Goal: Task Accomplishment & Management: Manage account settings

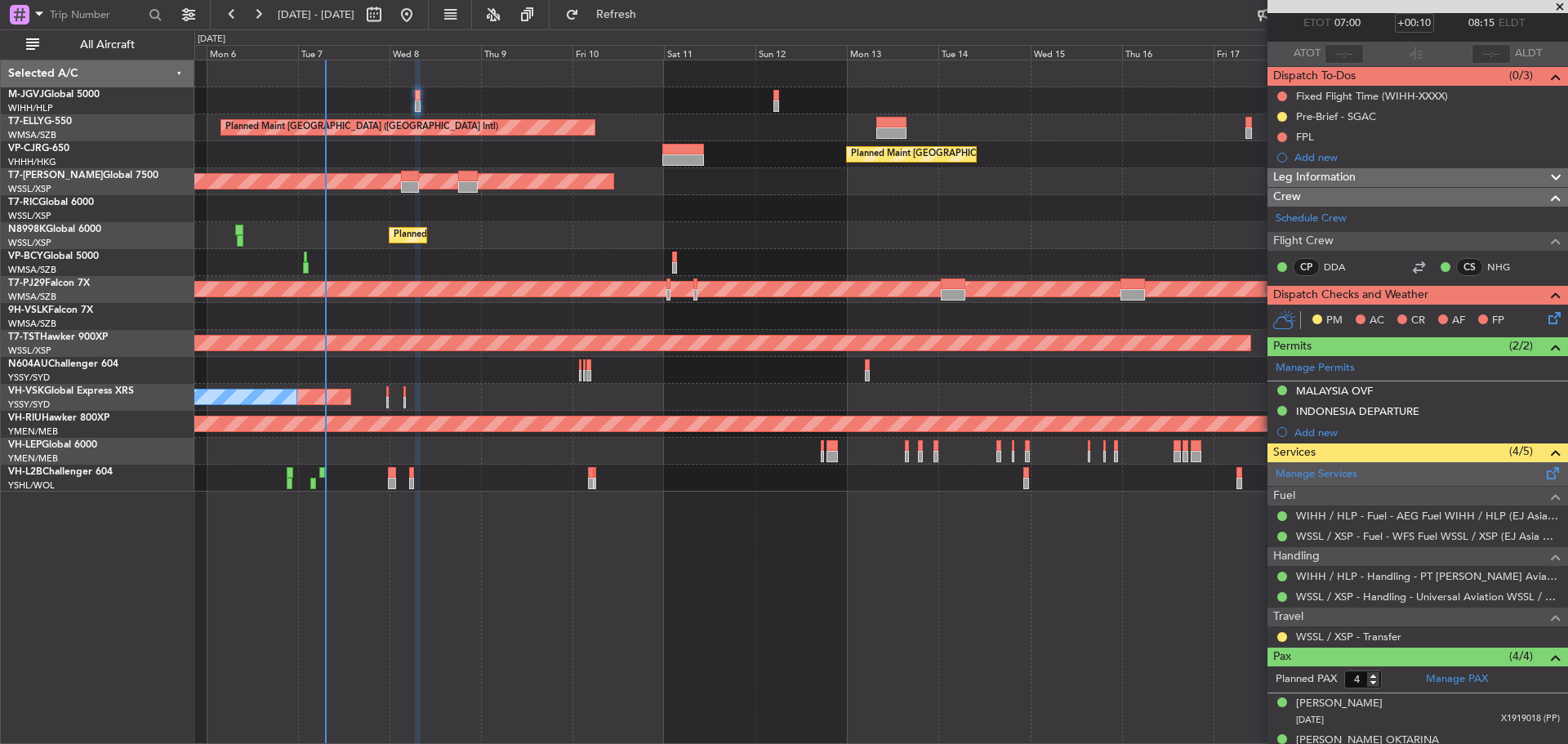
scroll to position [188, 0]
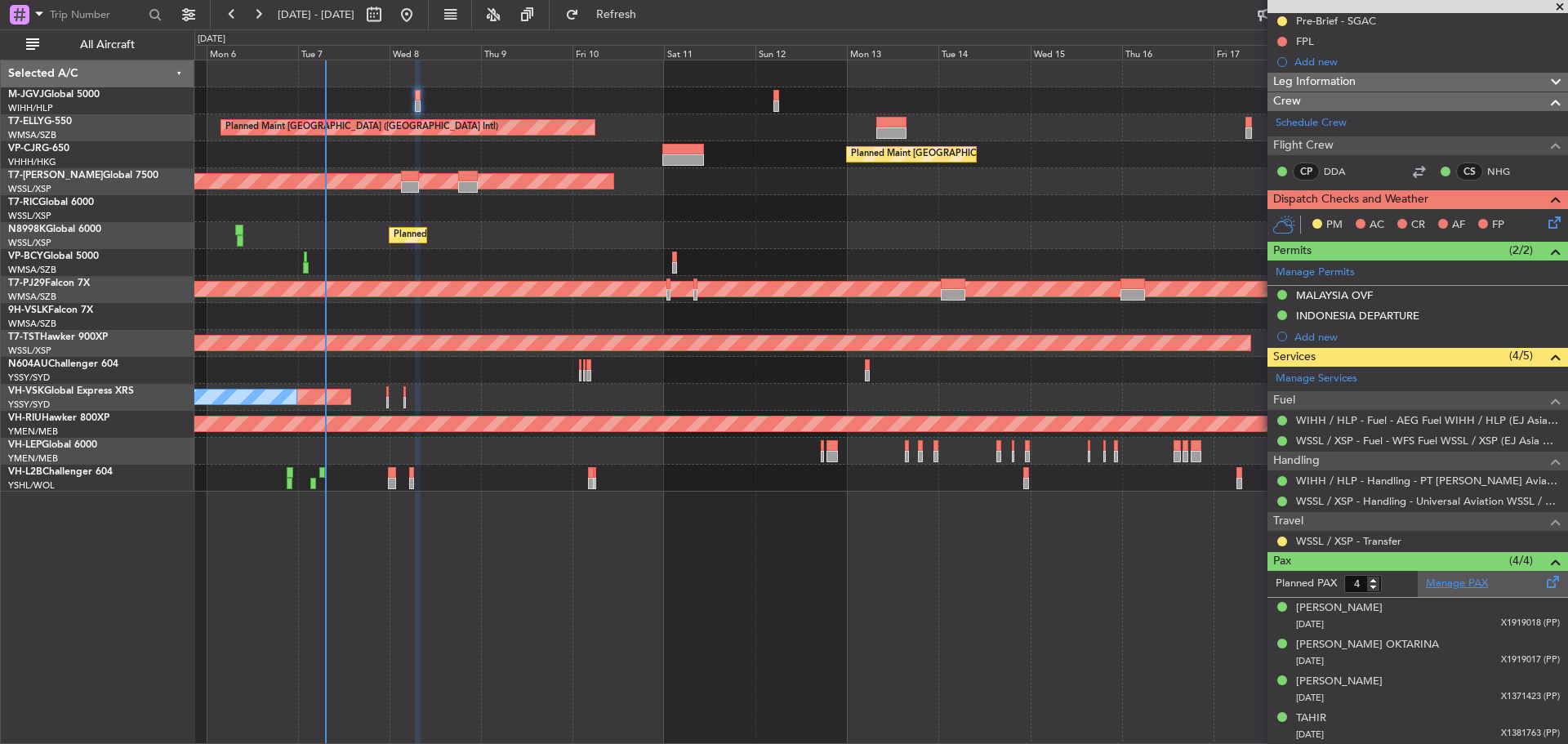
click at [1447, 583] on link "Manage PAX" at bounding box center [1456, 583] width 62 height 16
click at [1459, 583] on link "Manage PAX" at bounding box center [1456, 583] width 62 height 16
click at [634, 13] on span "Refresh" at bounding box center [617, 14] width 68 height 12
type input "5"
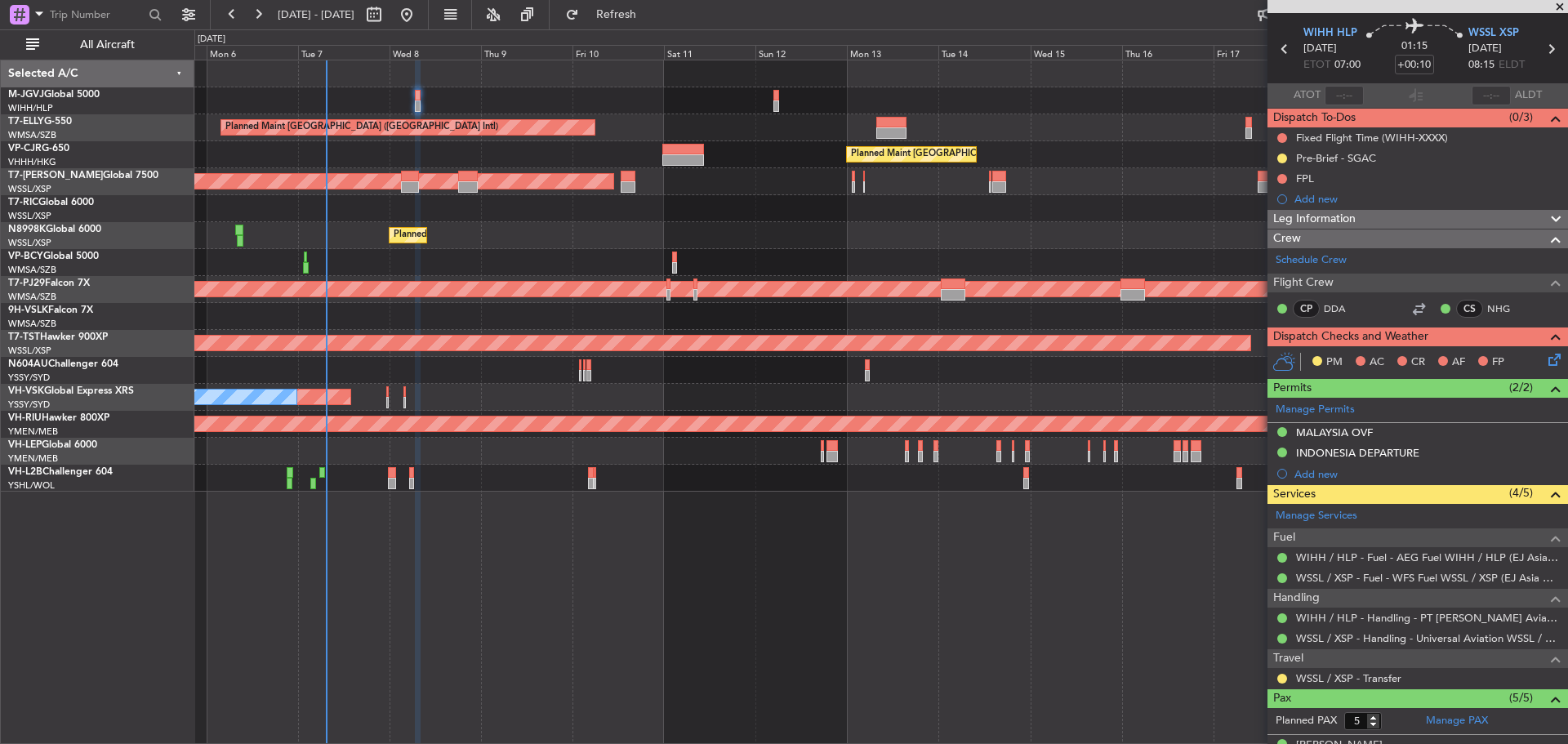
scroll to position [0, 0]
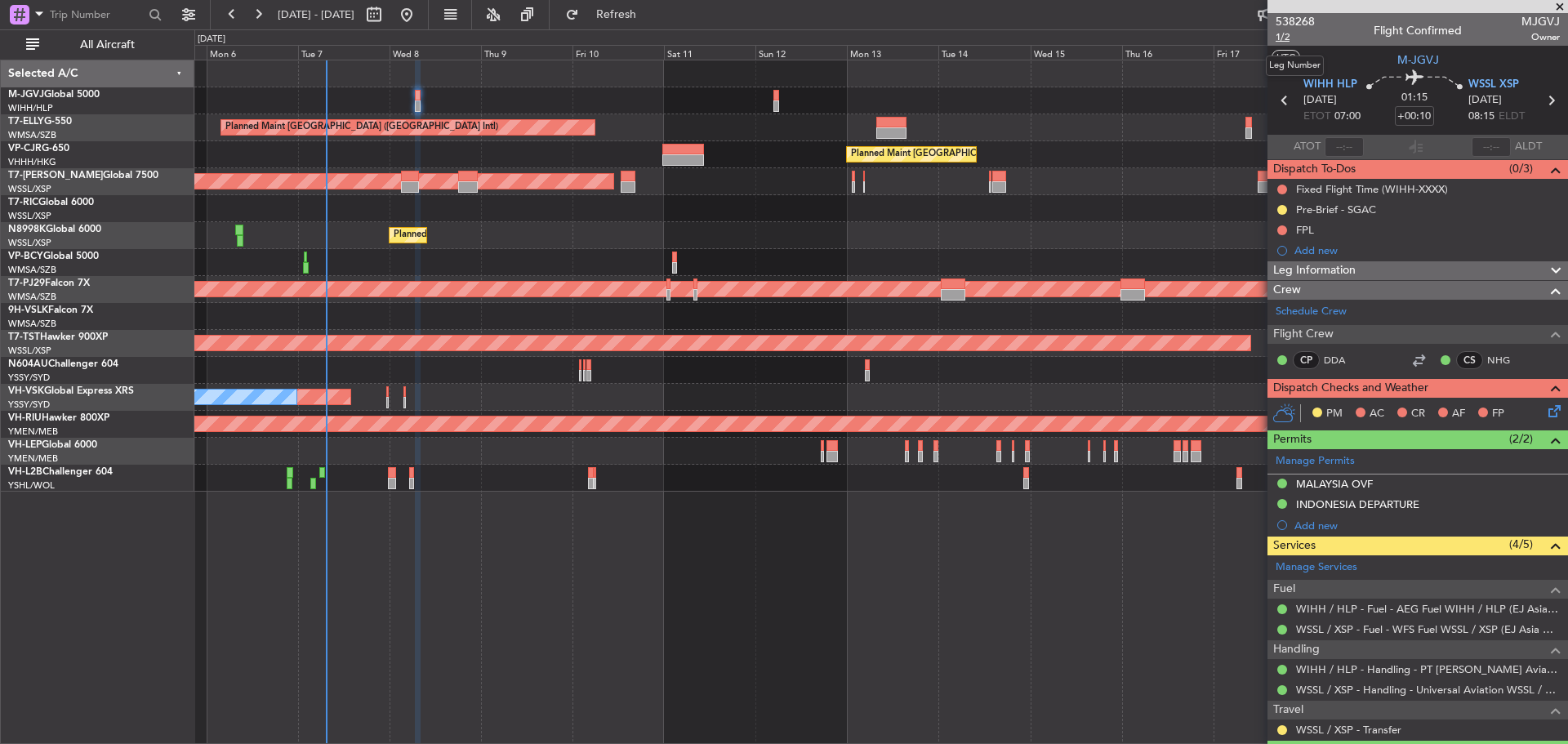
click at [1285, 31] on span "1/2" at bounding box center [1295, 37] width 39 height 13
click at [1283, 35] on span "1/2" at bounding box center [1295, 37] width 39 height 13
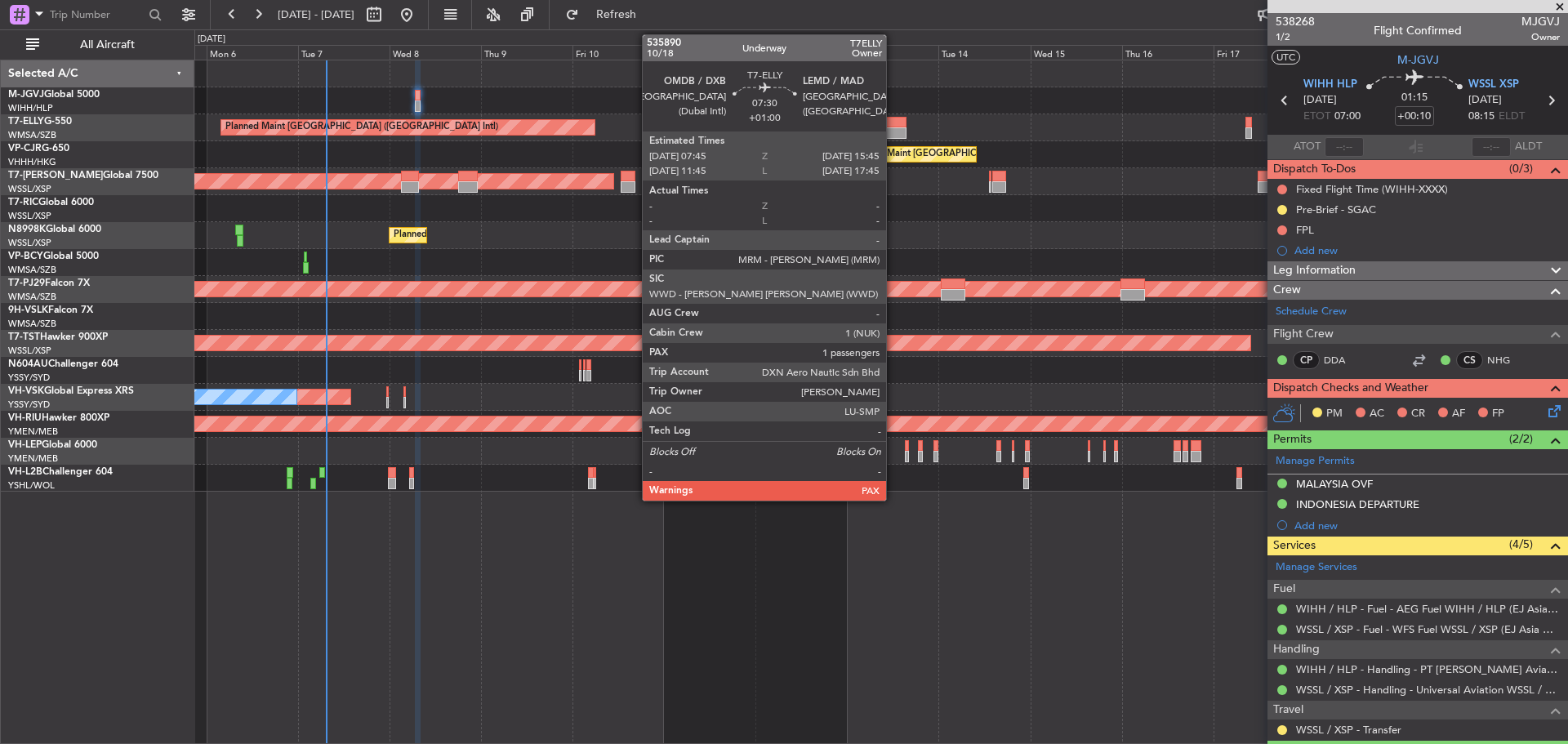
click at [893, 134] on div at bounding box center [891, 133] width 31 height 12
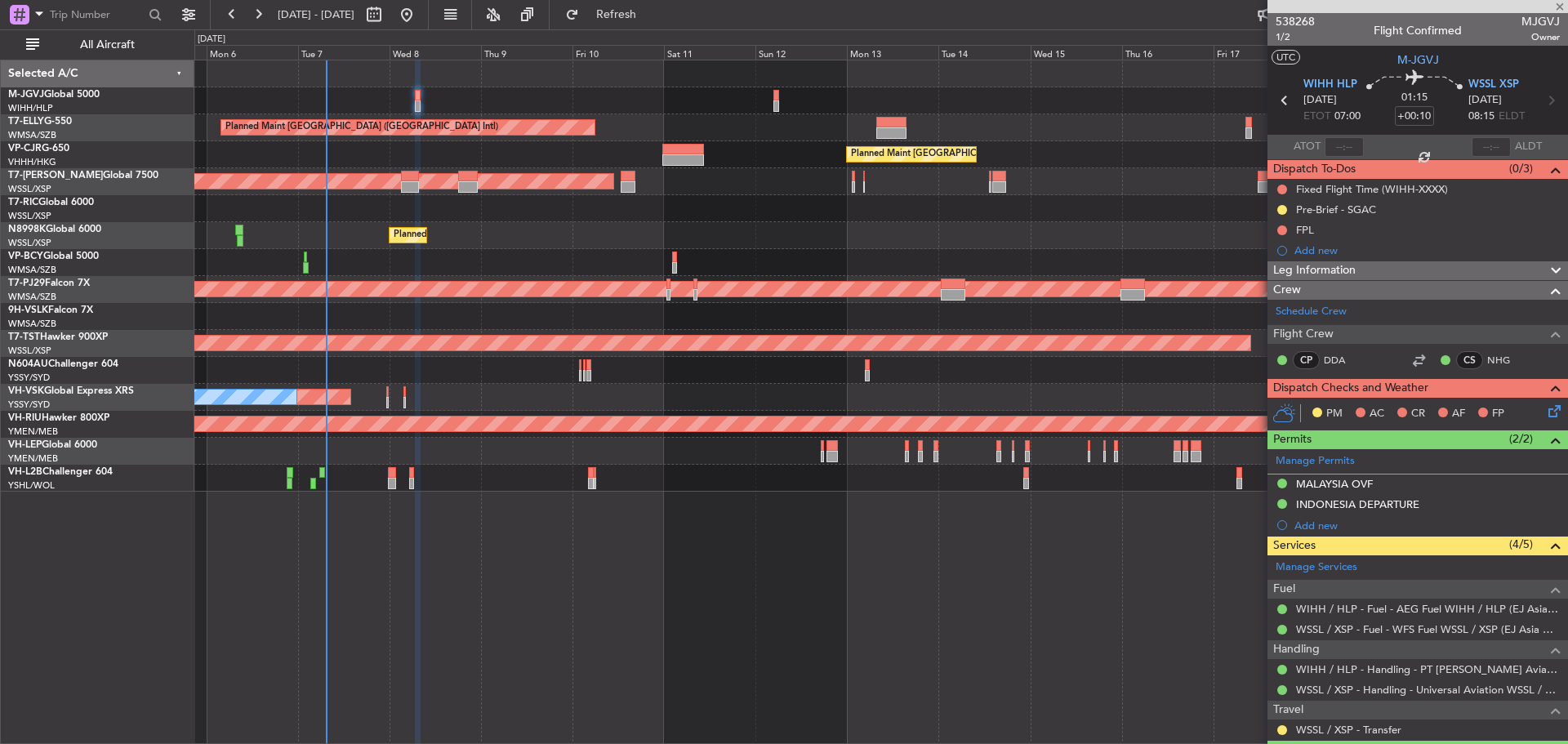
type input "+01:00"
type input "1"
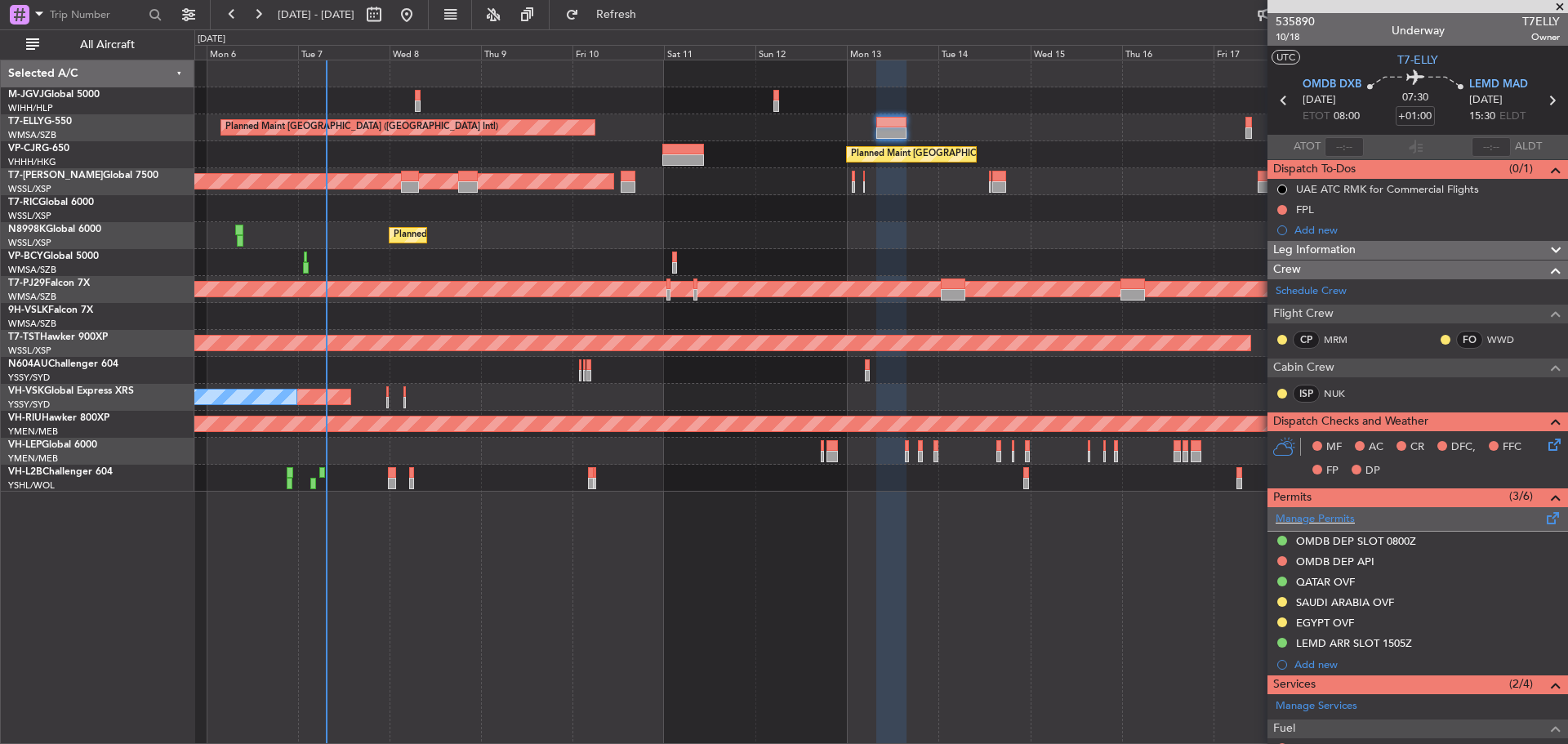
click at [1543, 519] on span at bounding box center [1553, 515] width 20 height 13
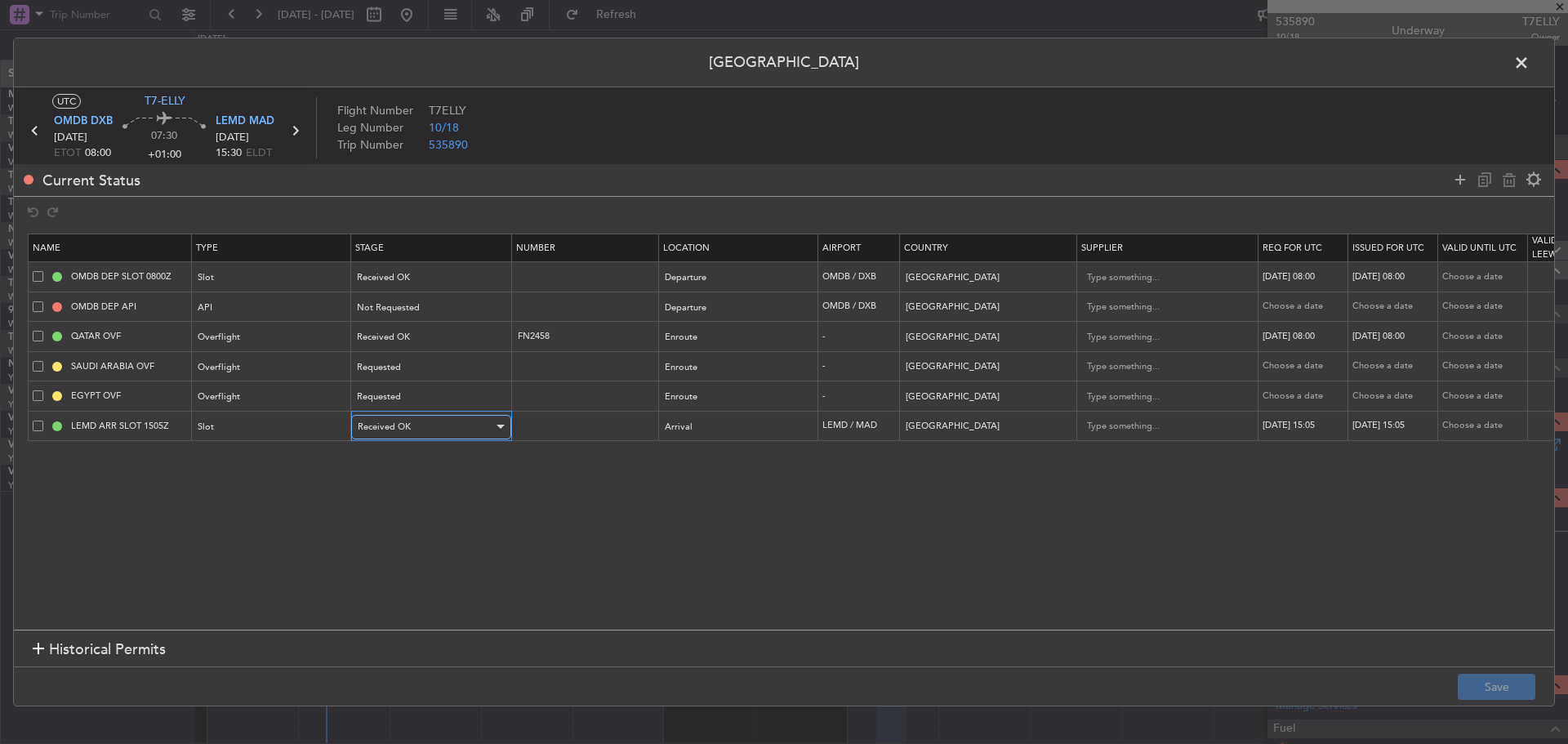
click at [374, 427] on span "Received OK" at bounding box center [383, 426] width 53 height 13
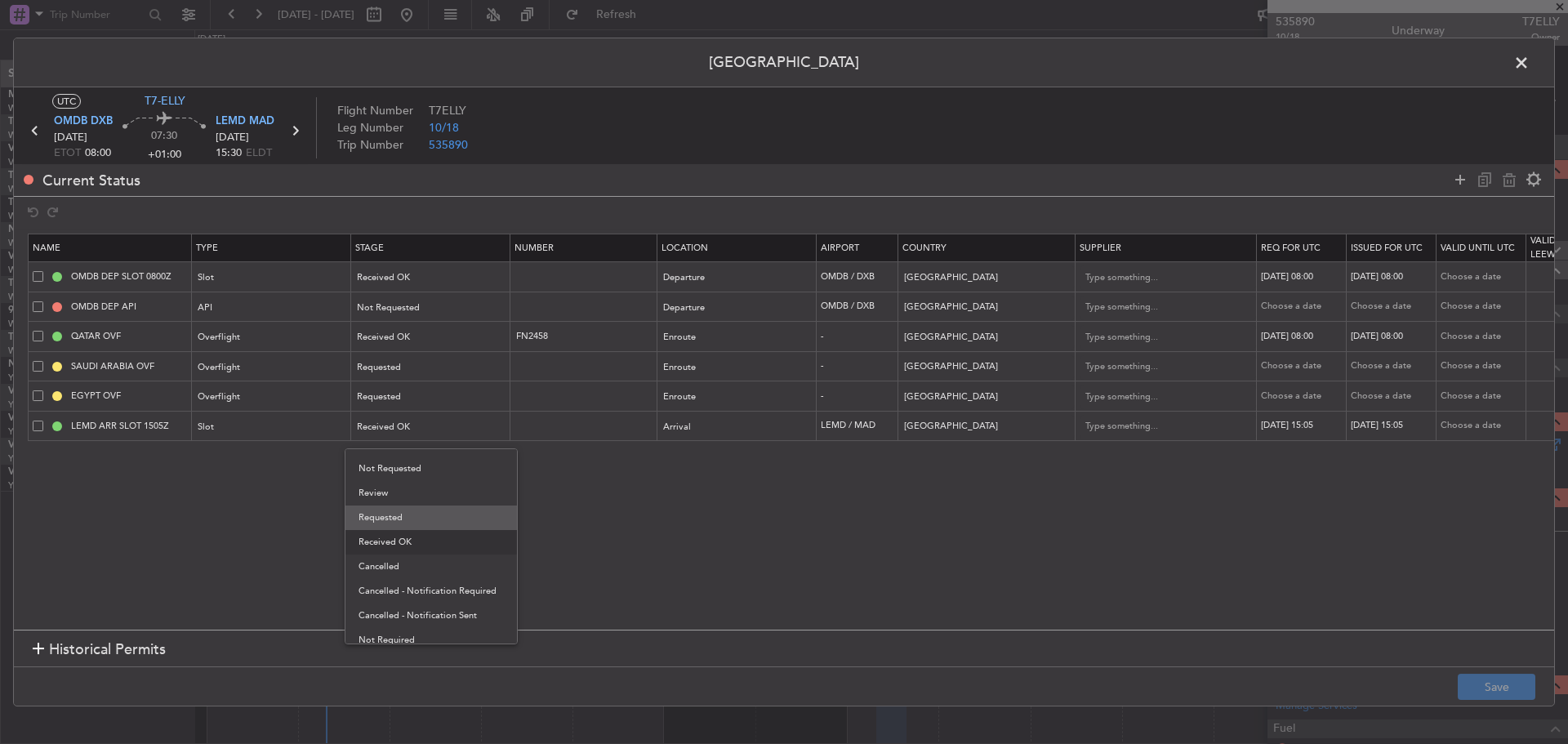
click at [389, 523] on span "Requested" at bounding box center [431, 517] width 145 height 24
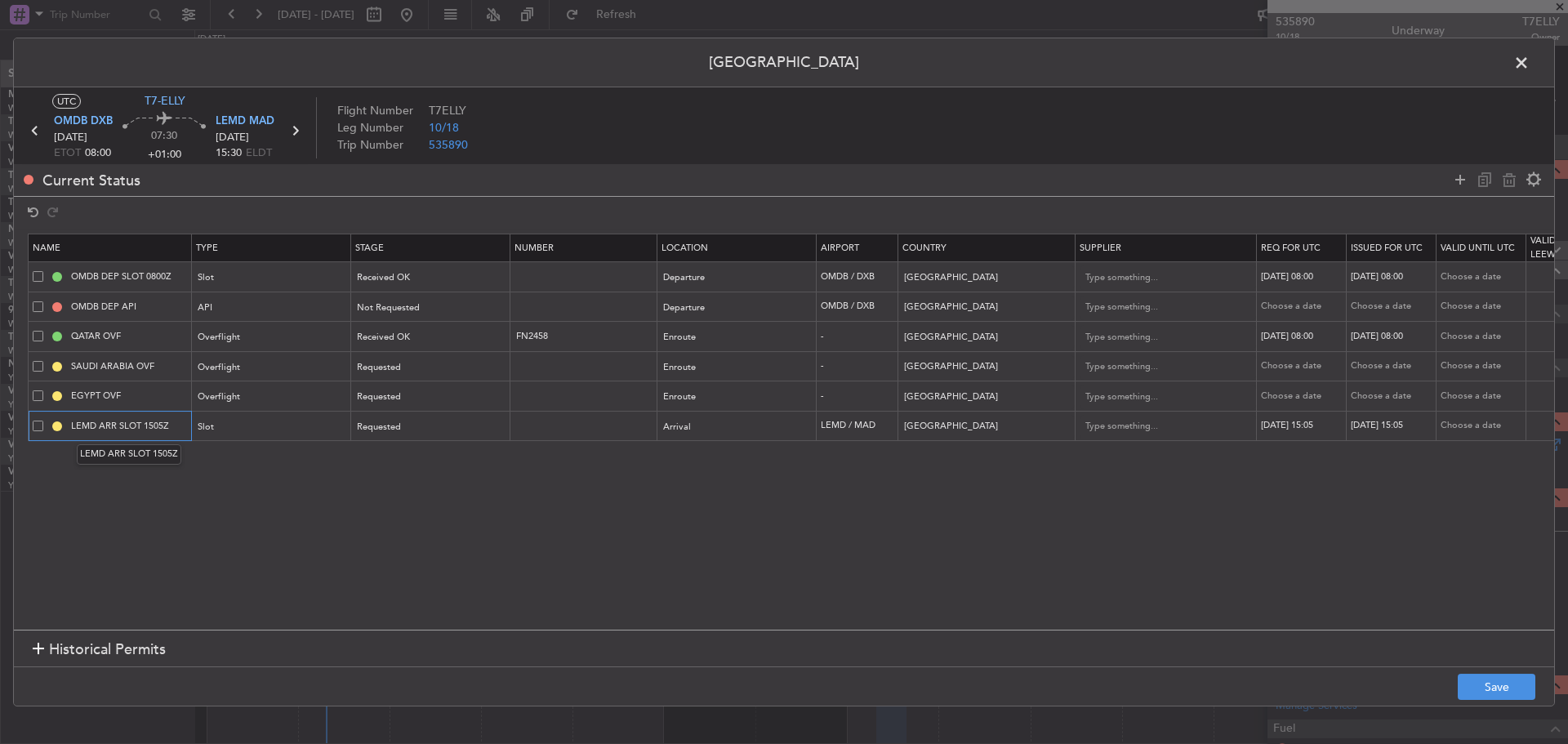
click at [153, 425] on input "LEMD ARR SLOT 1505Z" at bounding box center [129, 425] width 122 height 13
click at [161, 427] on input "LEMD ARR SLOT 1505Z" at bounding box center [129, 425] width 122 height 13
type input "LEMD ARR SLOT 1530Z"
click at [1389, 420] on div "[DATE] 15:05" at bounding box center [1393, 425] width 85 height 13
select select "10"
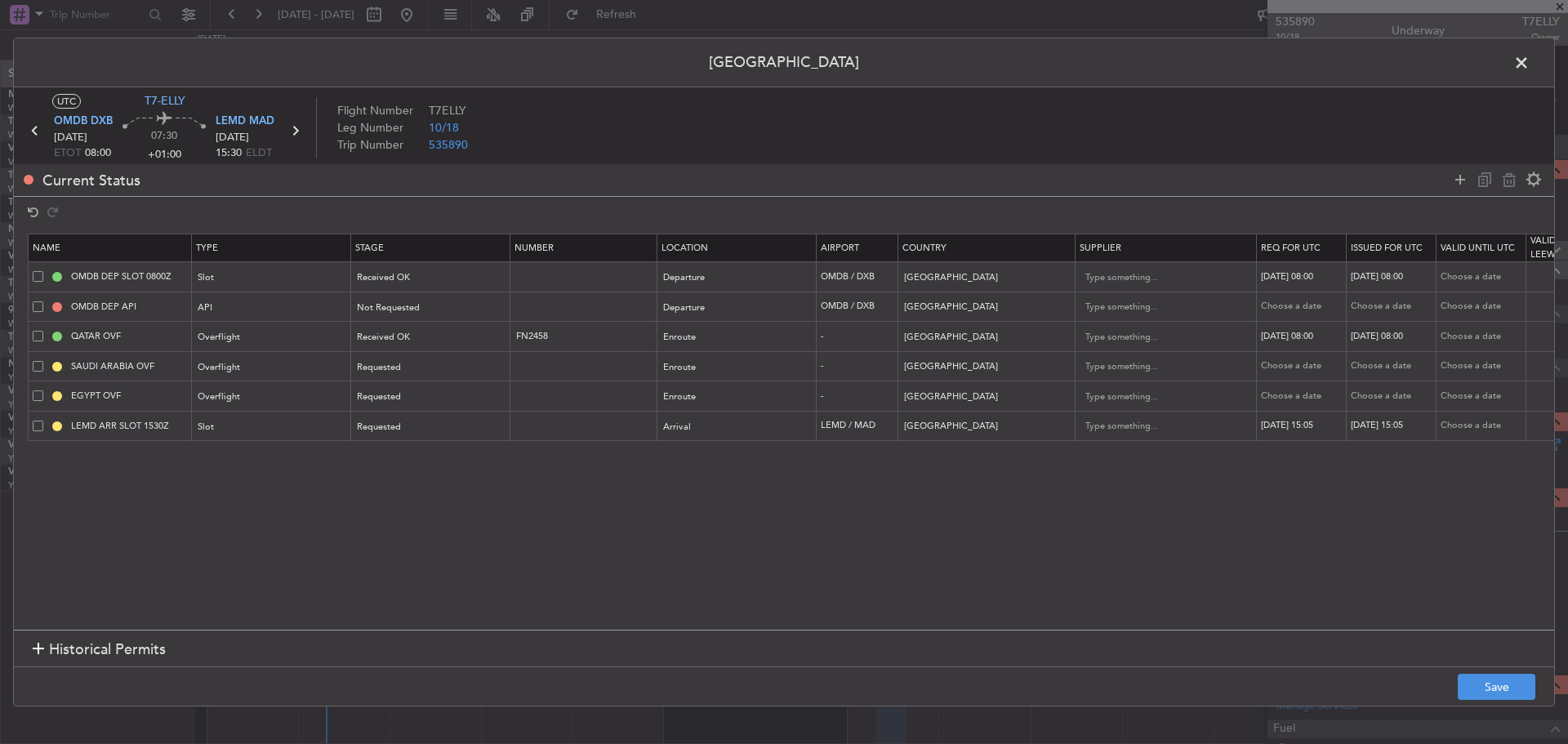
select select "2025"
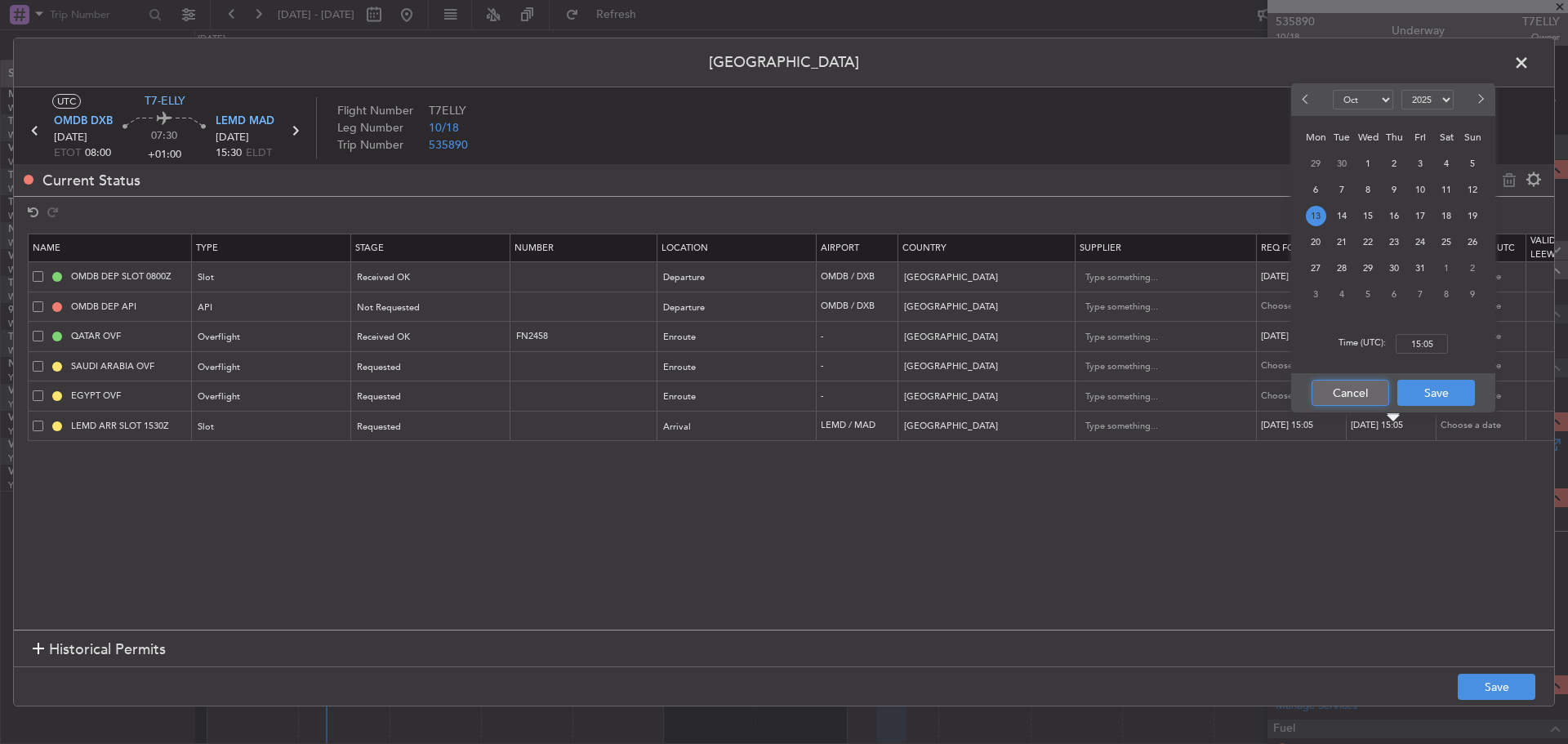
click at [1371, 398] on button "Cancel" at bounding box center [1350, 392] width 77 height 26
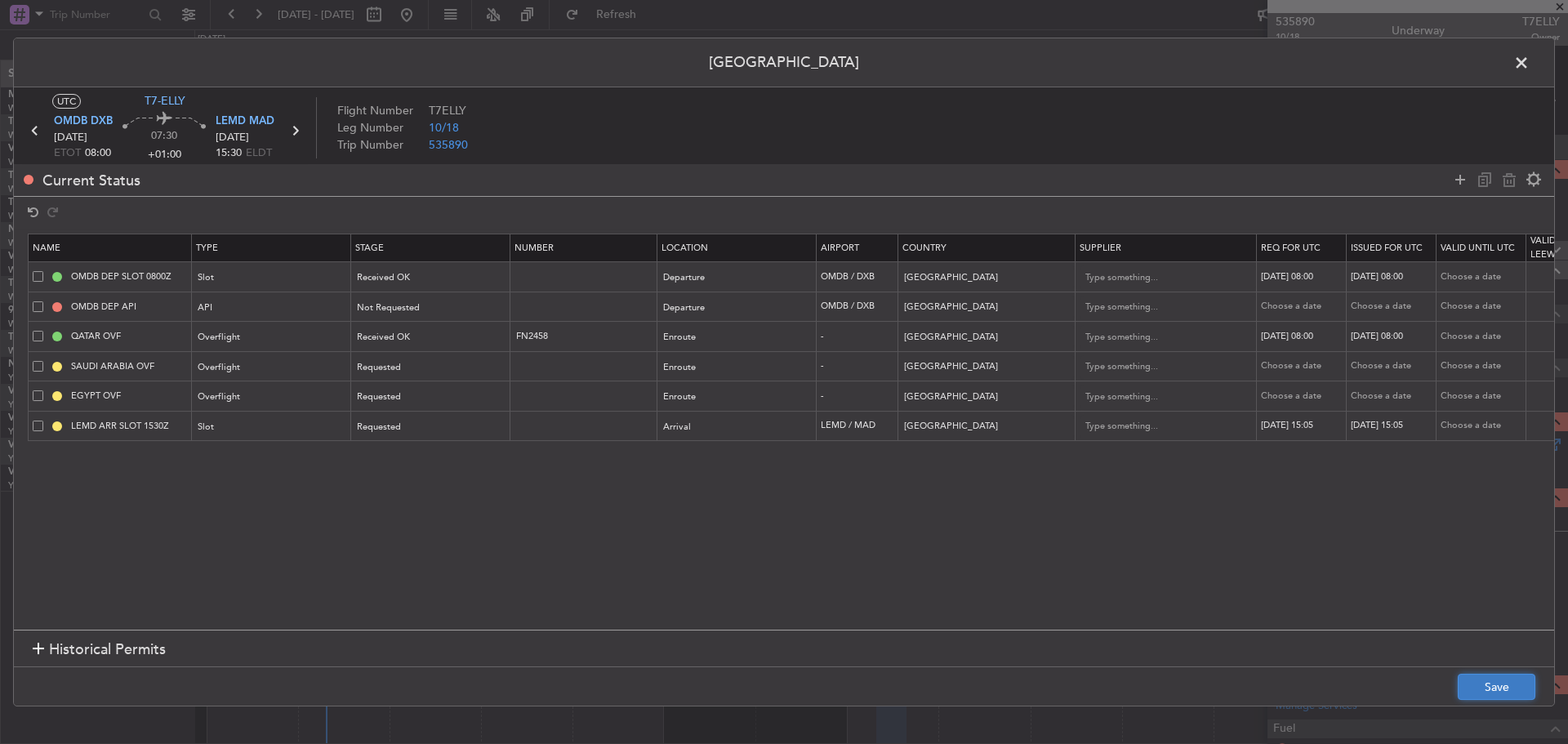
click at [1493, 686] on button "Save" at bounding box center [1496, 687] width 77 height 26
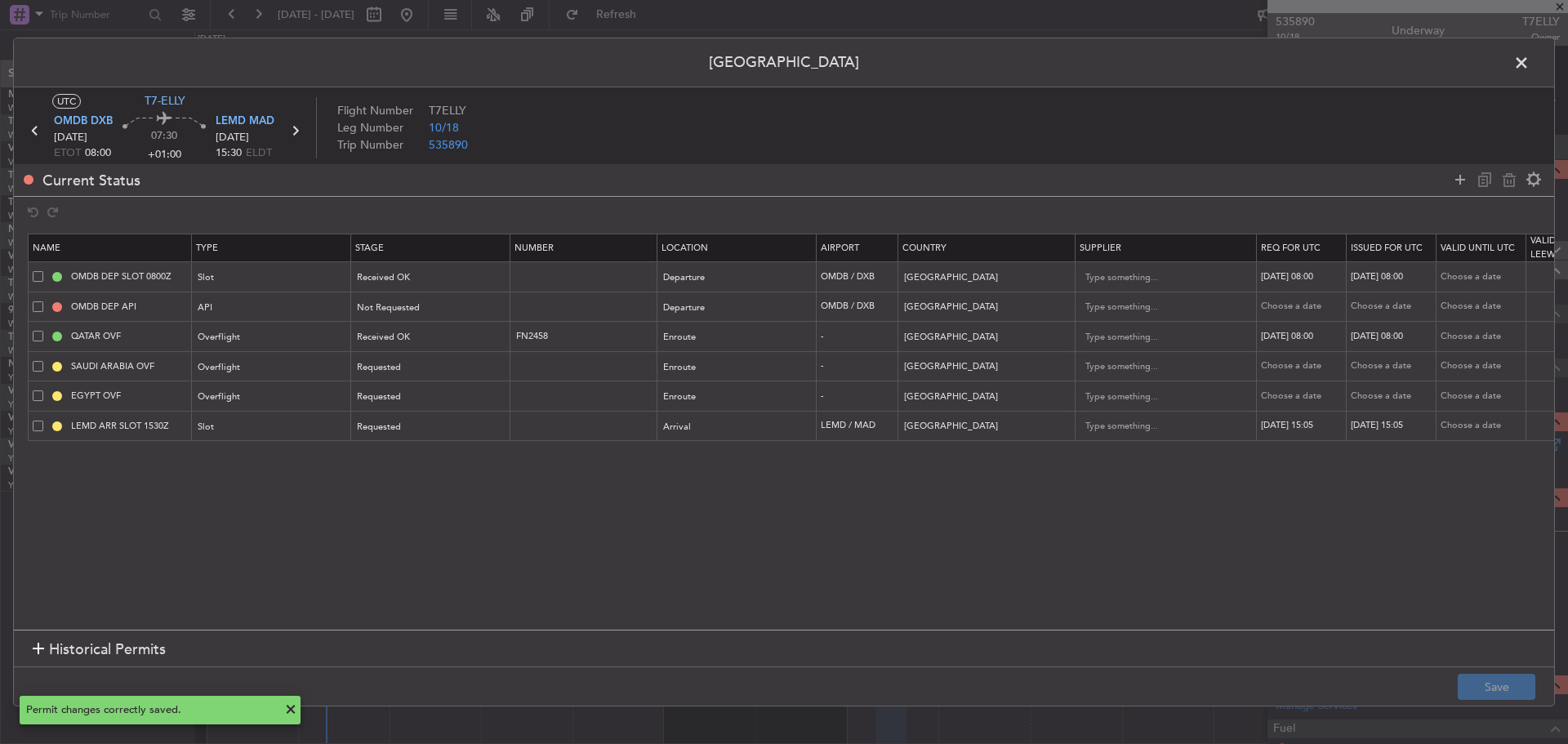
click at [1529, 58] on span at bounding box center [1529, 66] width 0 height 32
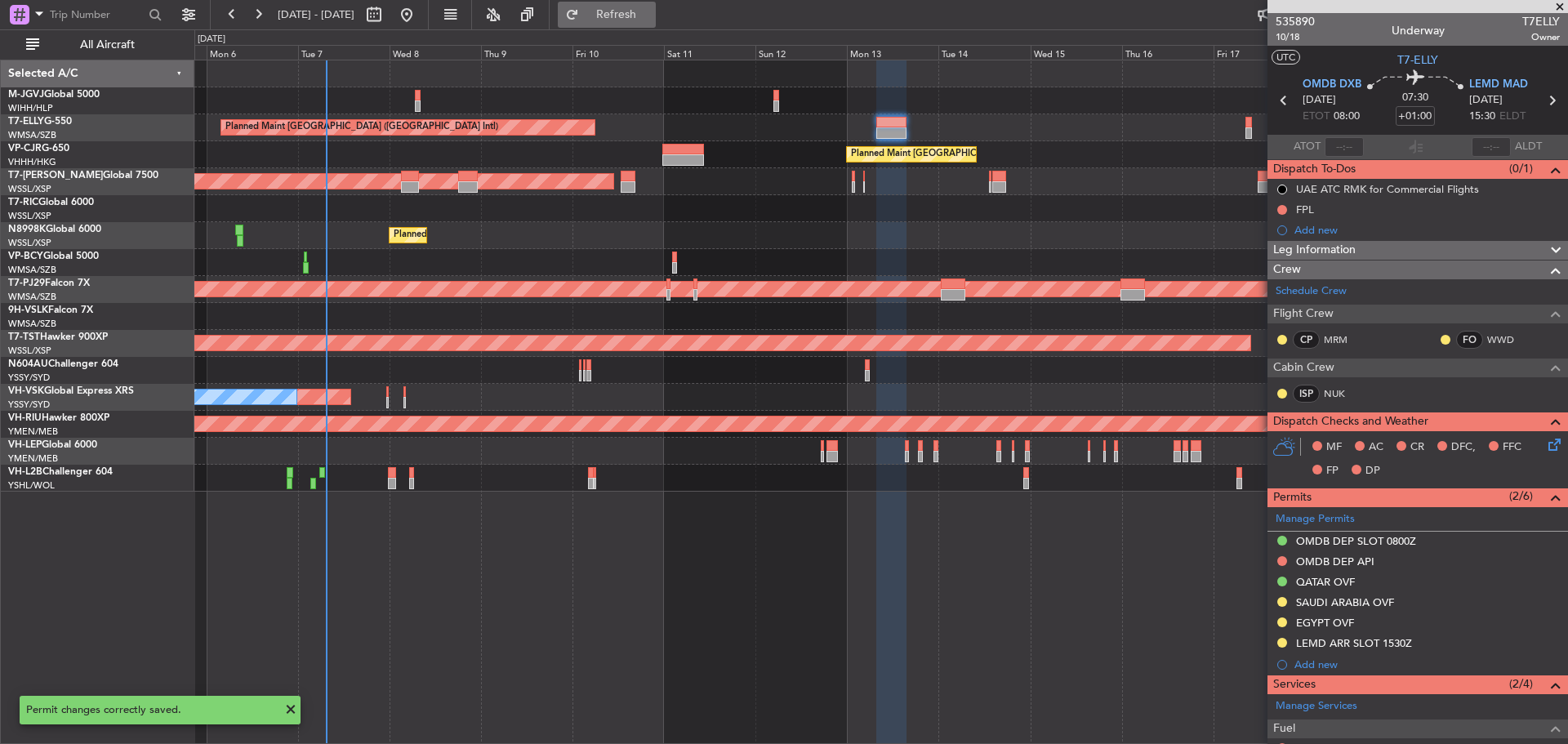
click at [651, 13] on span "Refresh" at bounding box center [617, 14] width 68 height 12
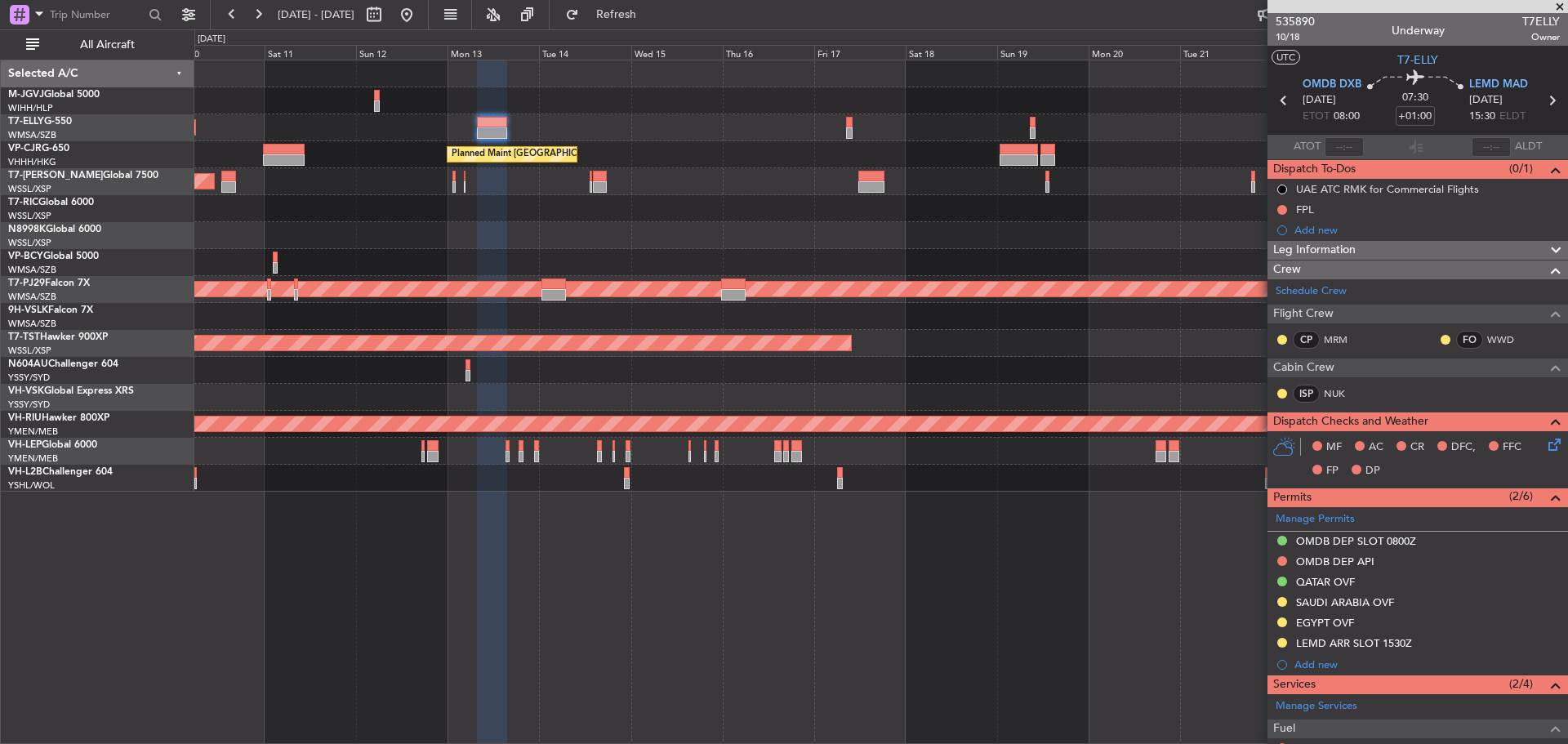
click at [649, 174] on div "Planned Maint [GEOGRAPHIC_DATA] (Seletar)" at bounding box center [880, 181] width 1372 height 27
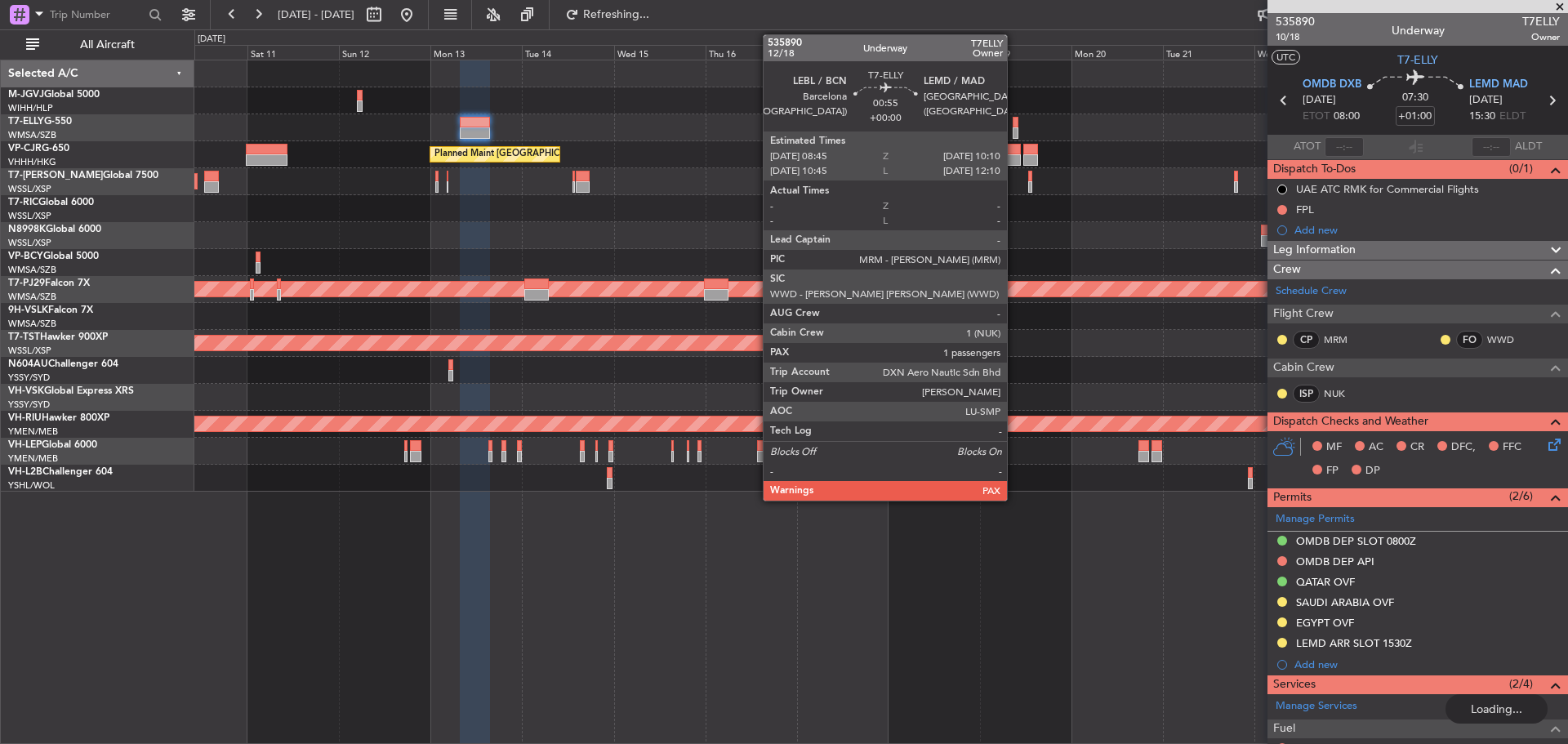
click at [1014, 132] on div at bounding box center [1015, 133] width 5 height 12
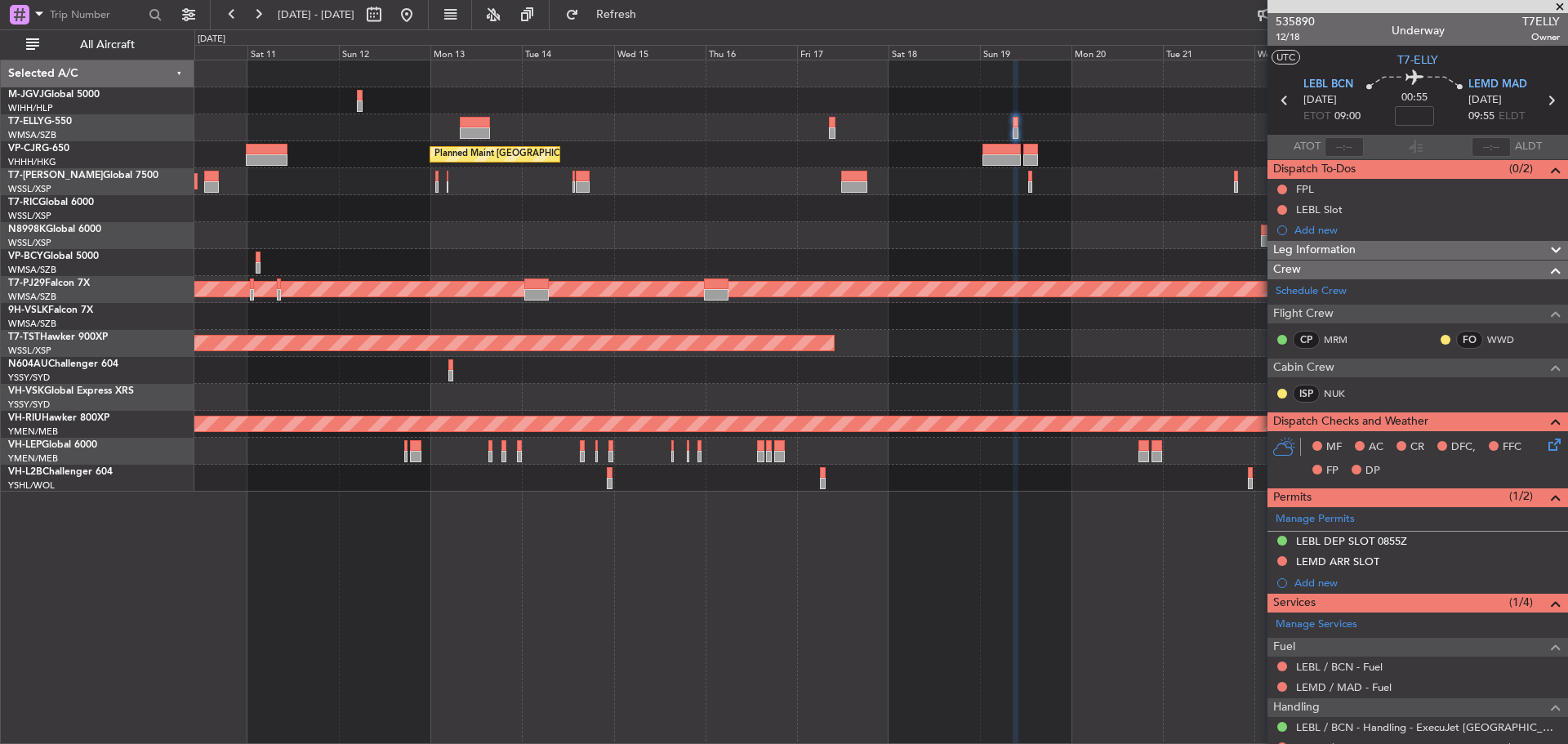
click at [953, 312] on div at bounding box center [880, 316] width 1372 height 27
click at [635, 181] on div "Planned Maint [GEOGRAPHIC_DATA] (Seletar)" at bounding box center [880, 181] width 1372 height 27
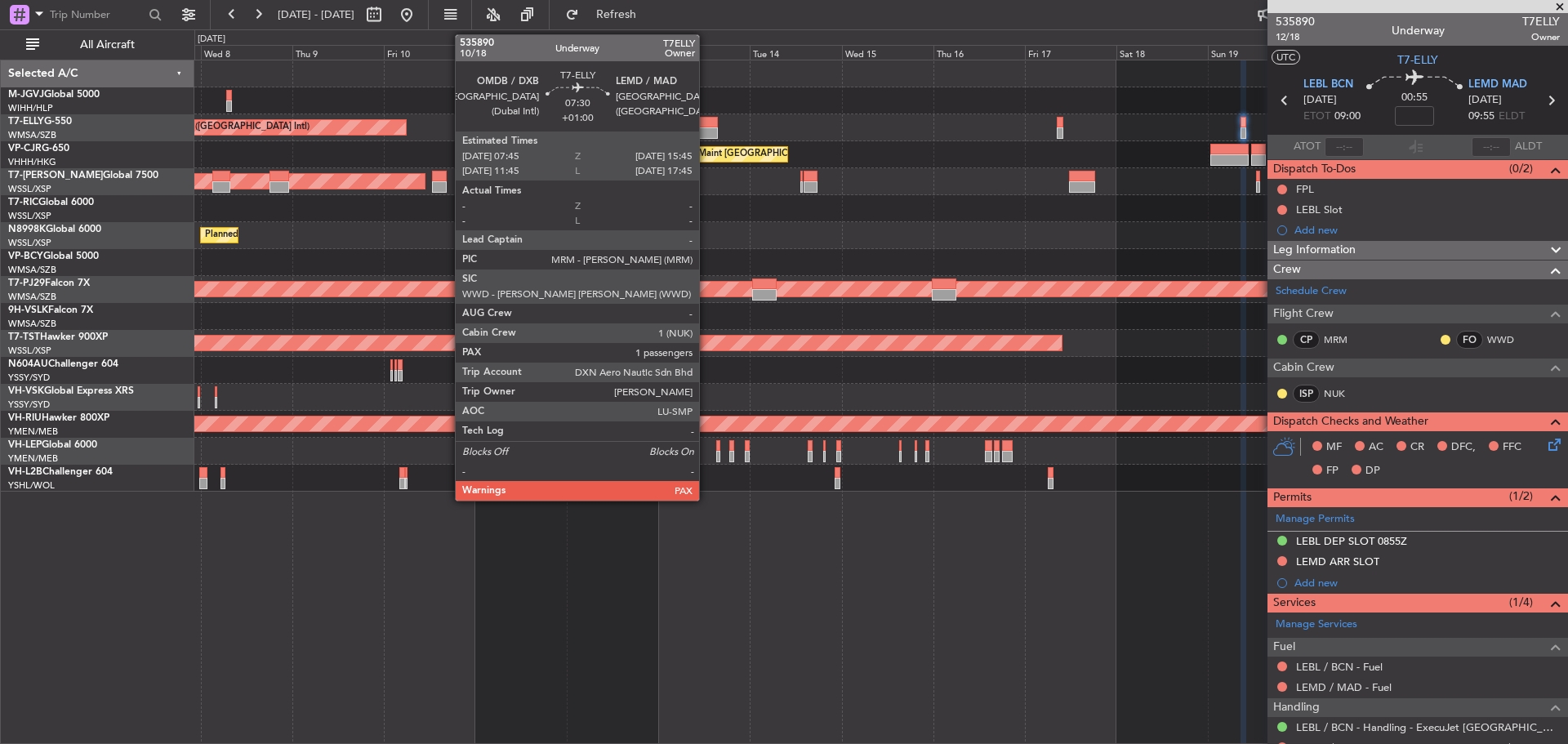
click at [706, 127] on div at bounding box center [703, 122] width 31 height 12
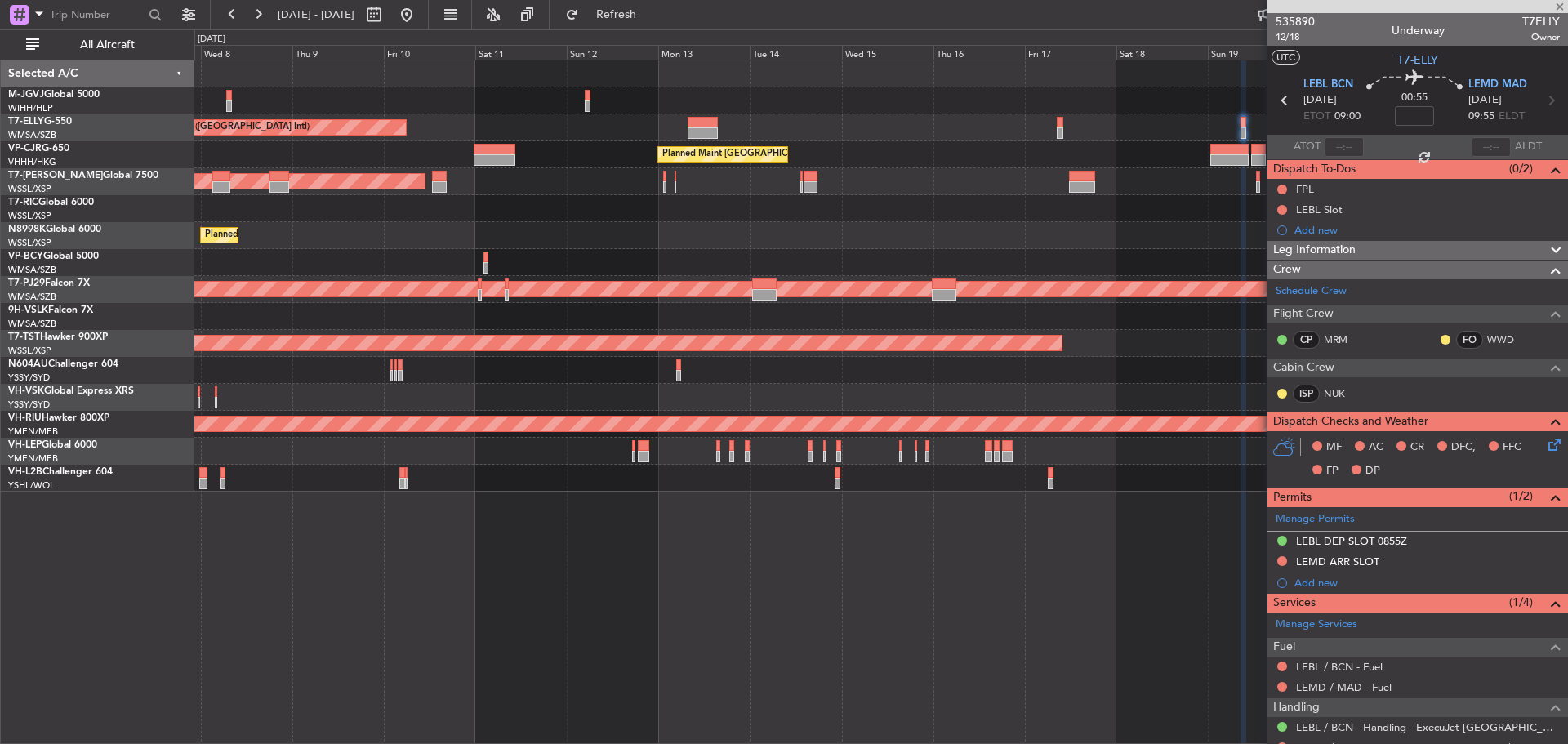
type input "+01:00"
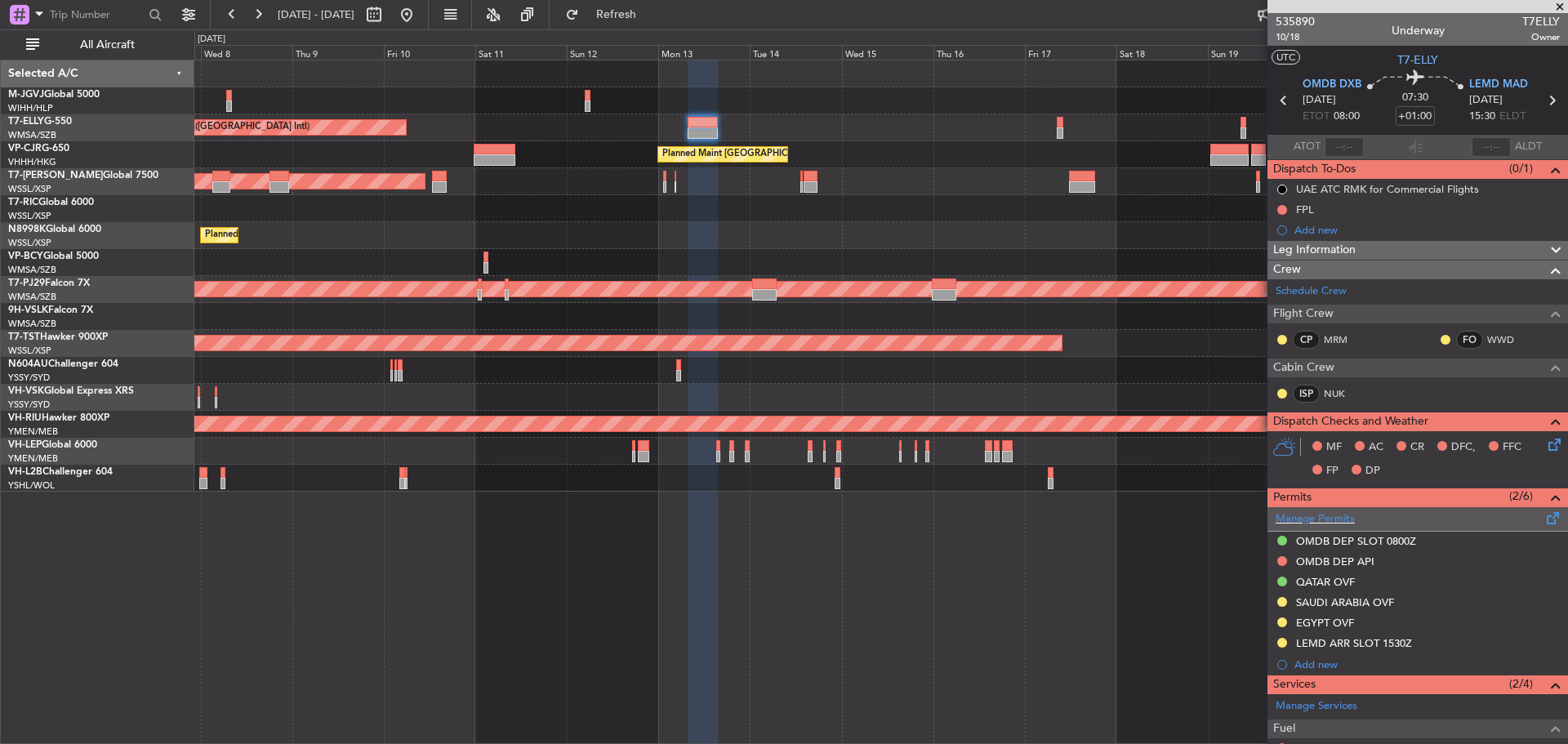
click at [1543, 518] on span at bounding box center [1553, 515] width 20 height 13
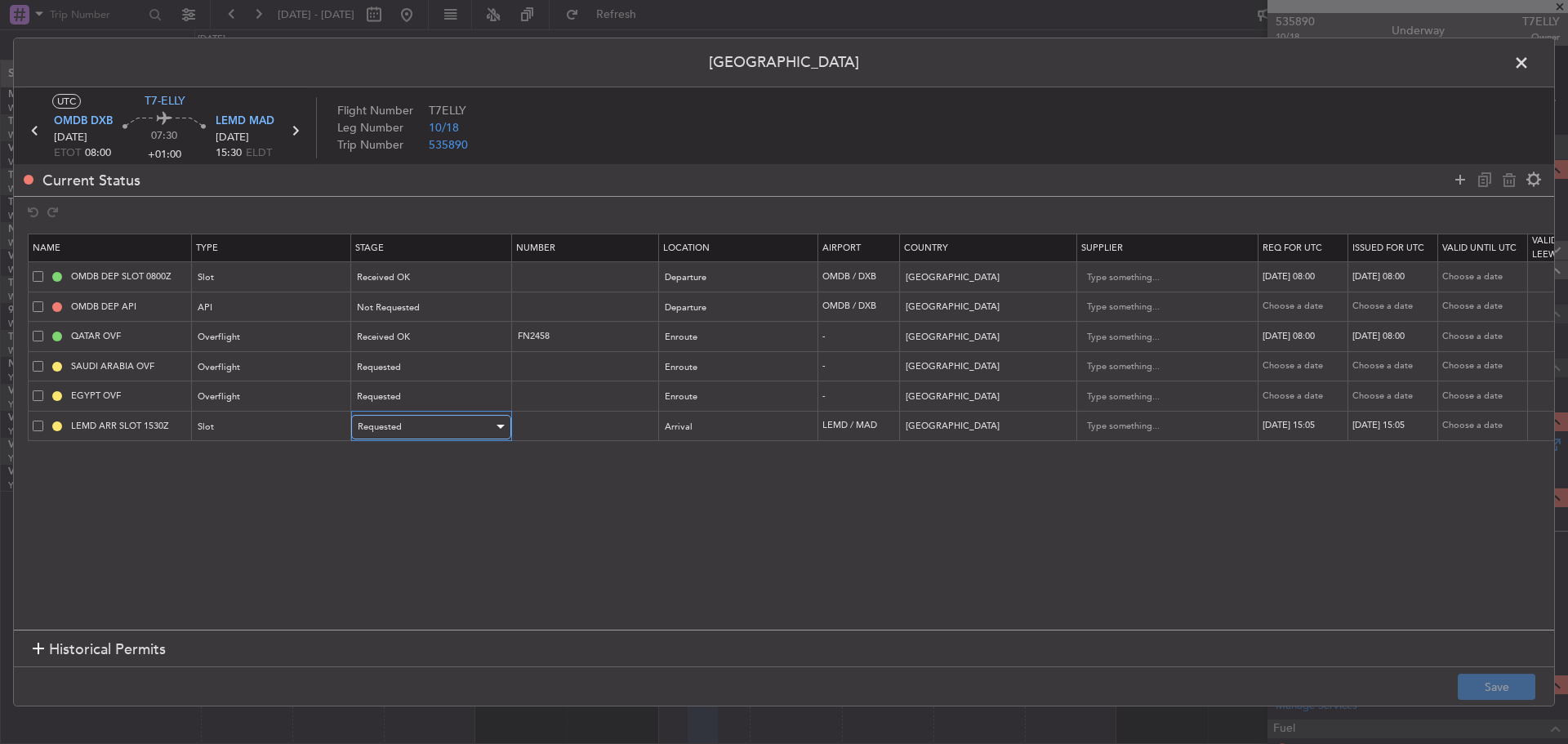
click at [402, 431] on div "Requested" at bounding box center [425, 426] width 136 height 24
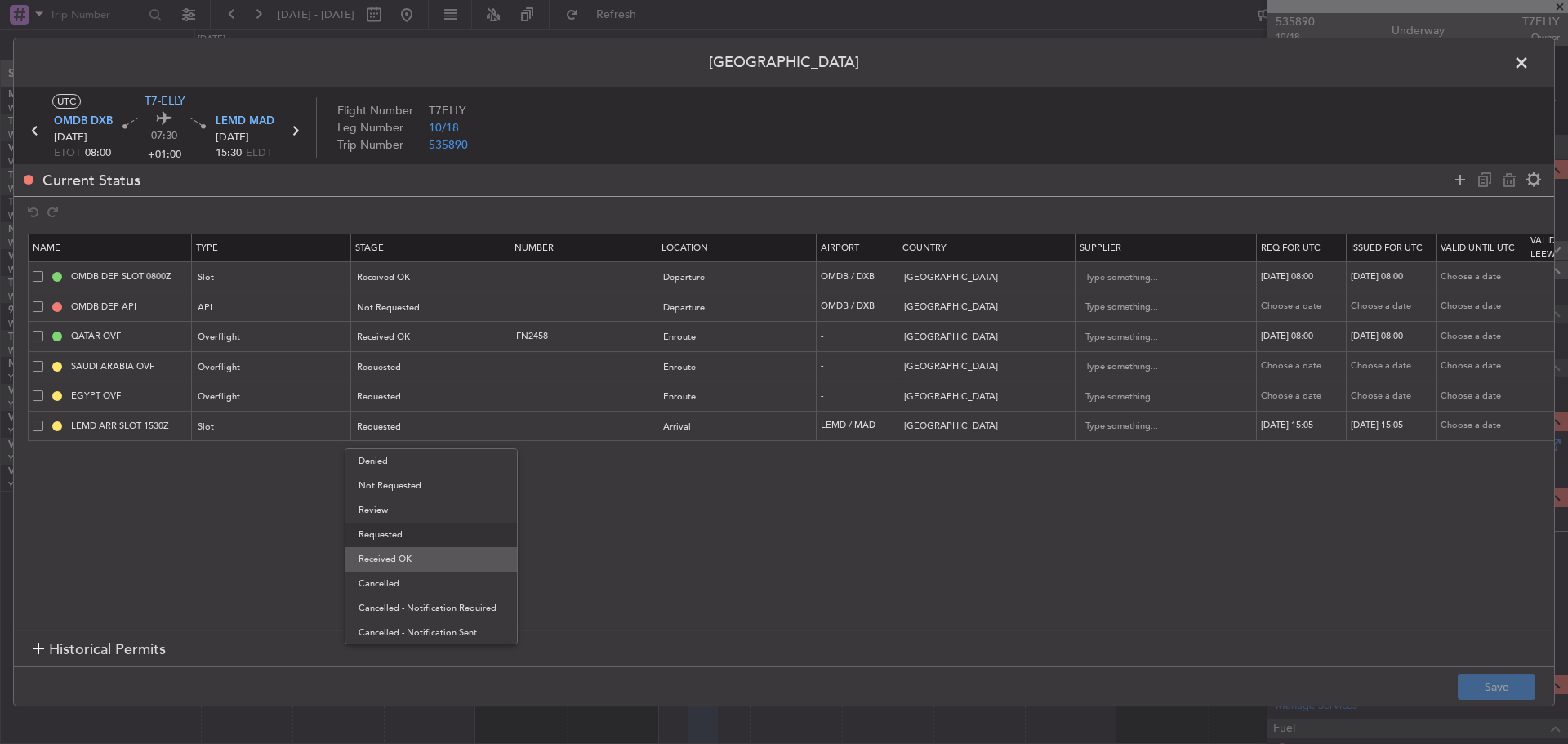
click at [413, 555] on span "Received OK" at bounding box center [431, 558] width 145 height 24
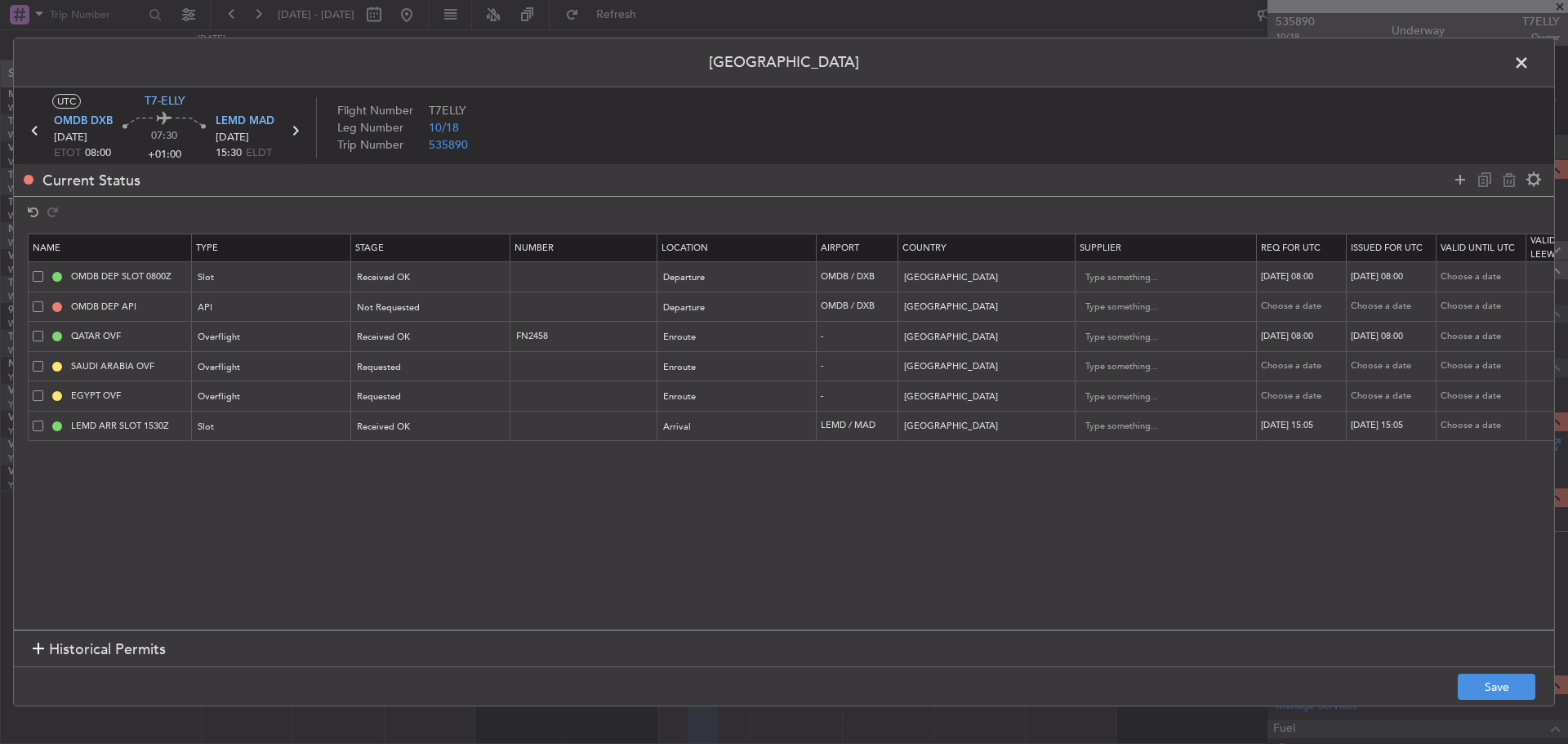
click at [1318, 427] on div "[DATE] 15:05" at bounding box center [1303, 425] width 85 height 13
select select "10"
select select "2025"
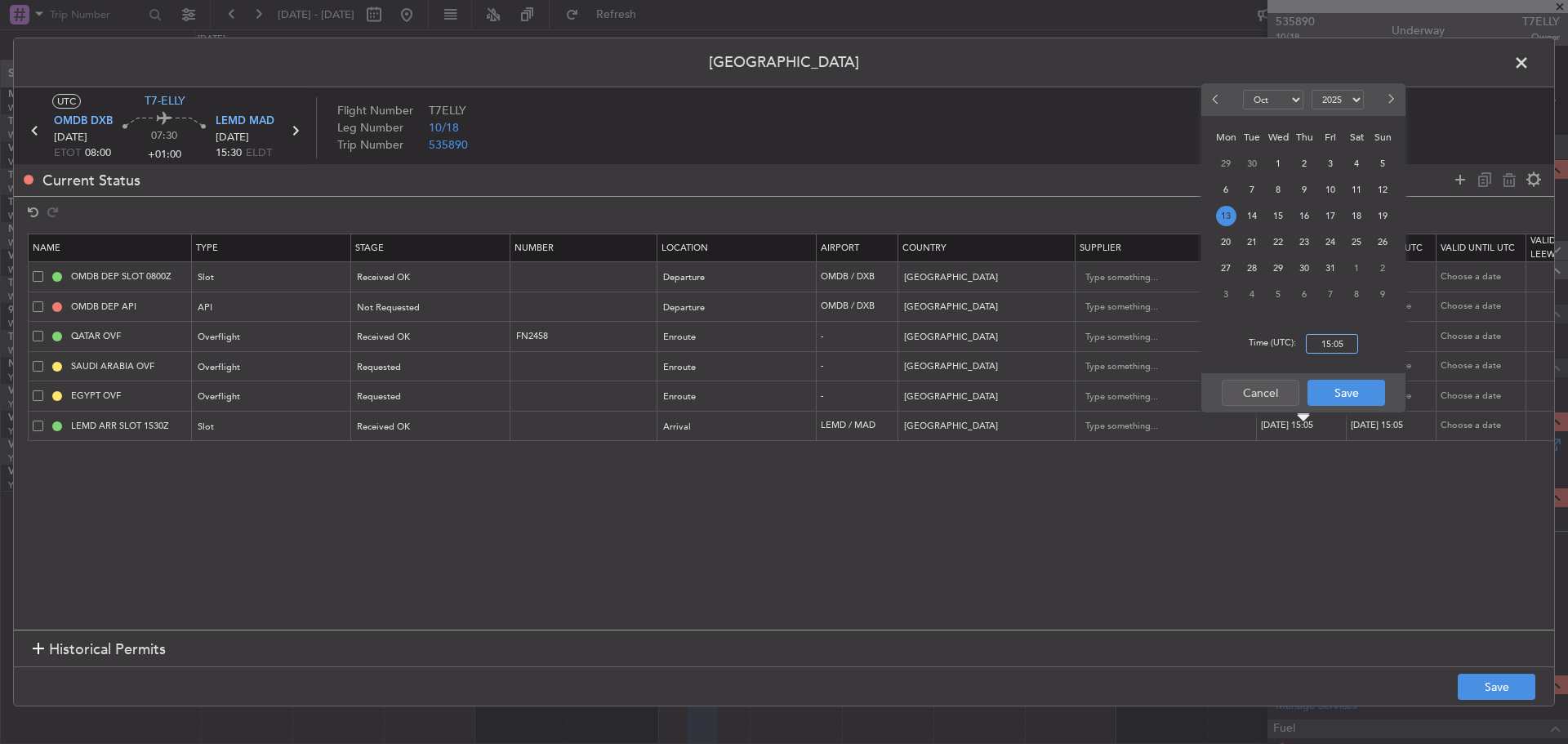
click at [1330, 350] on input "15:05" at bounding box center [1332, 344] width 52 height 20
type input "15:30"
click at [1348, 389] on button "Save" at bounding box center [1345, 392] width 77 height 26
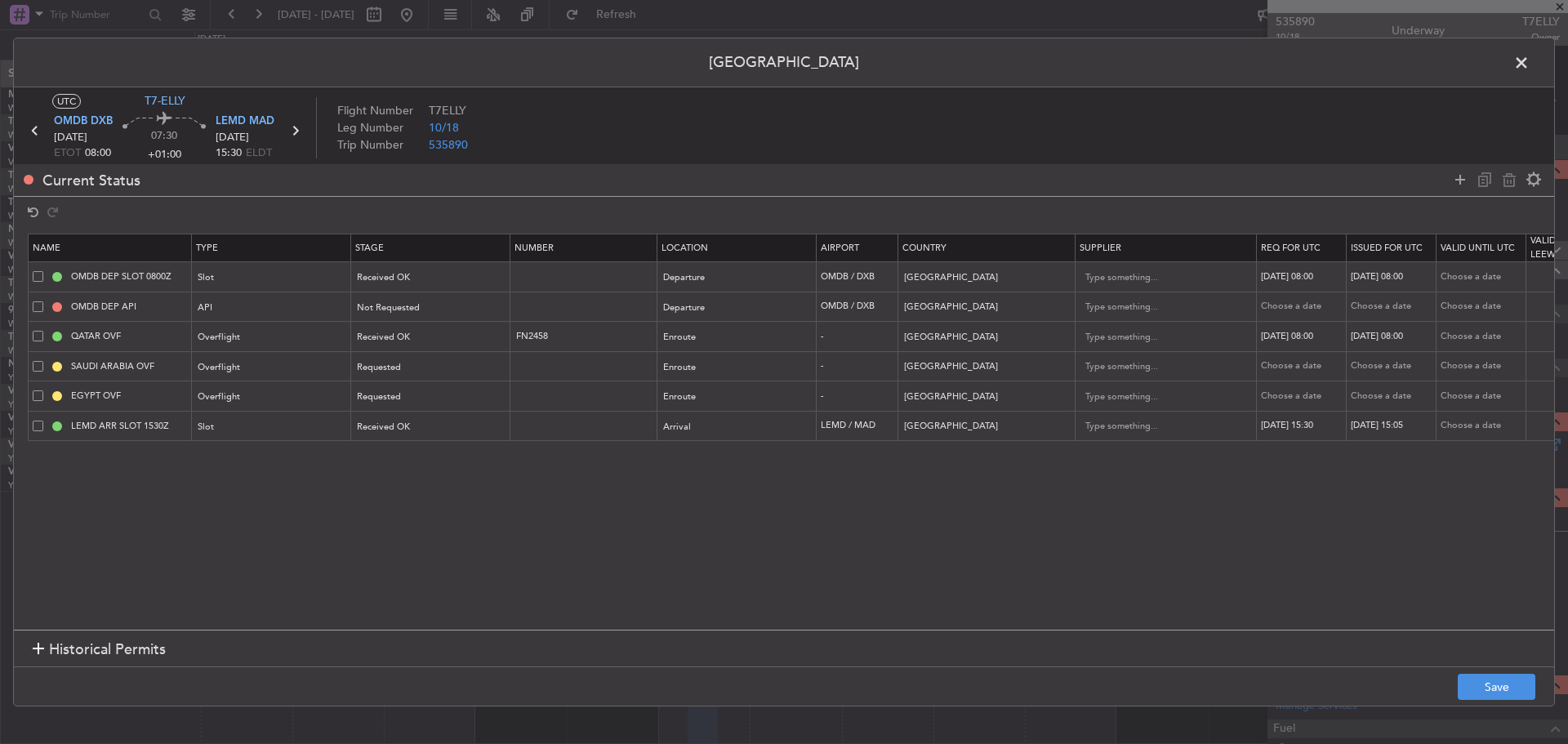
drag, startPoint x: 1371, startPoint y: 426, endPoint x: 1371, endPoint y: 442, distance: 16.0
click at [1371, 427] on div "[DATE] 15:05" at bounding box center [1393, 425] width 85 height 13
select select "10"
select select "2025"
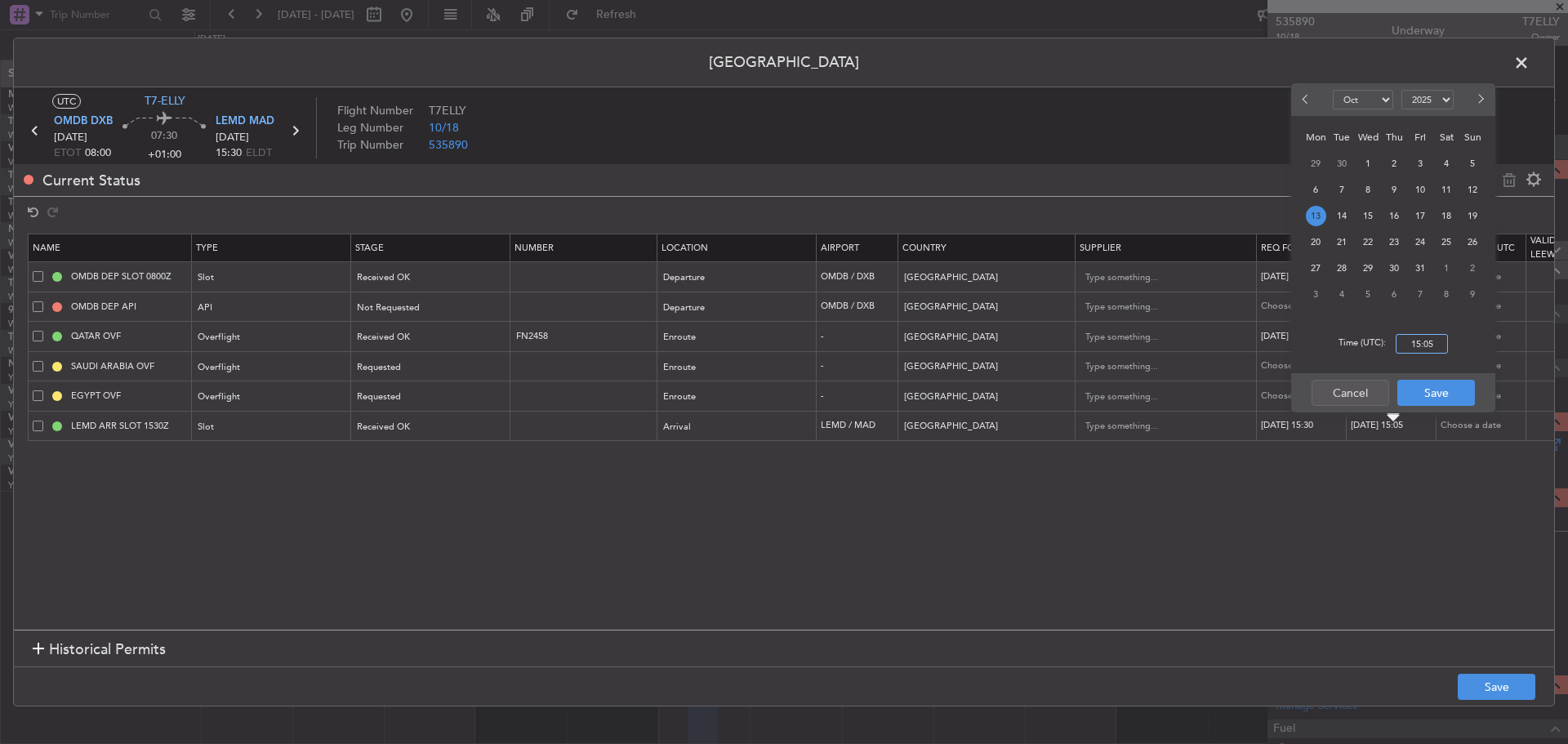
click at [1415, 347] on input "15:05" at bounding box center [1422, 344] width 52 height 20
type input "15:30"
click at [1429, 392] on button "Save" at bounding box center [1435, 392] width 77 height 26
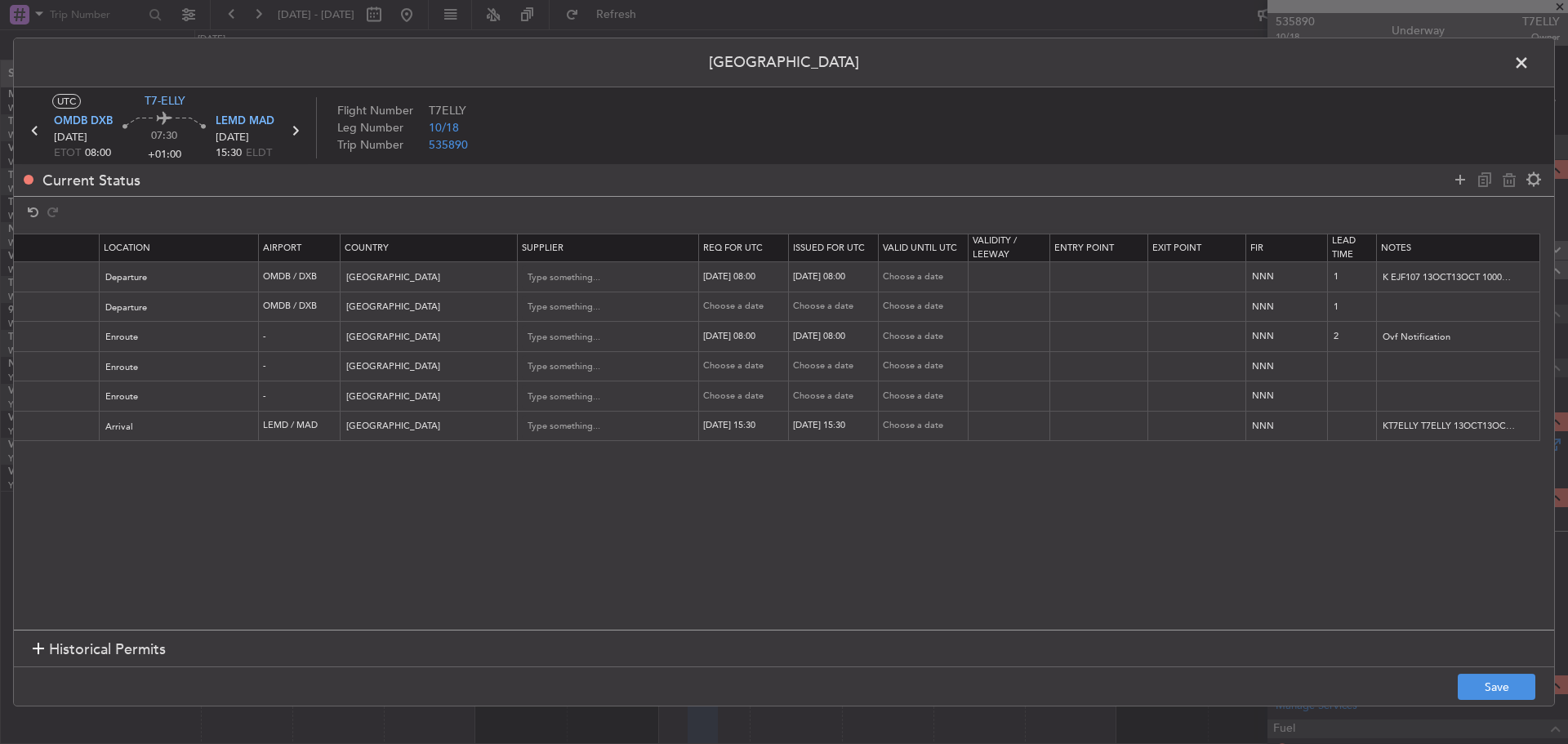
scroll to position [0, 557]
click at [1451, 426] on input "KT7ELLY T7ELLY 13OCT13OCT 1000000 001GJ5 DXBDXB1505 09004BCNBCN PD" at bounding box center [1458, 425] width 162 height 24
paste input "KT7ELLY T7ELLY 13OCT13OCT 1000000 001GJ5 DXBDXB1530 09004BCNBCN PD"
type input "KT7ELLY T7ELLY 13OCT13OCT 1000000 001GJ5 DXBDXB1530 09004BCNBCN PD"
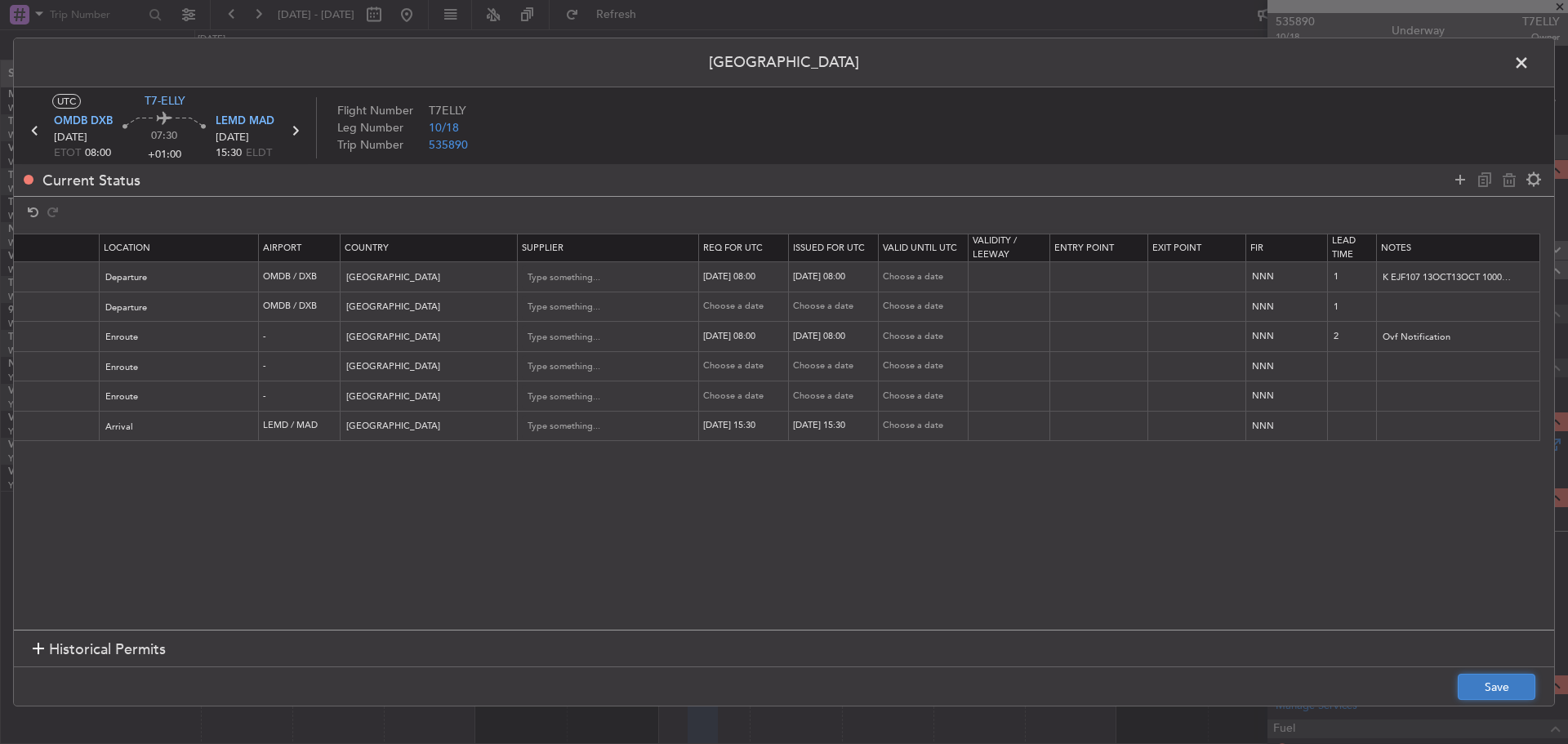
click at [1497, 681] on button "Save" at bounding box center [1496, 687] width 77 height 26
click at [296, 131] on icon at bounding box center [295, 131] width 22 height 22
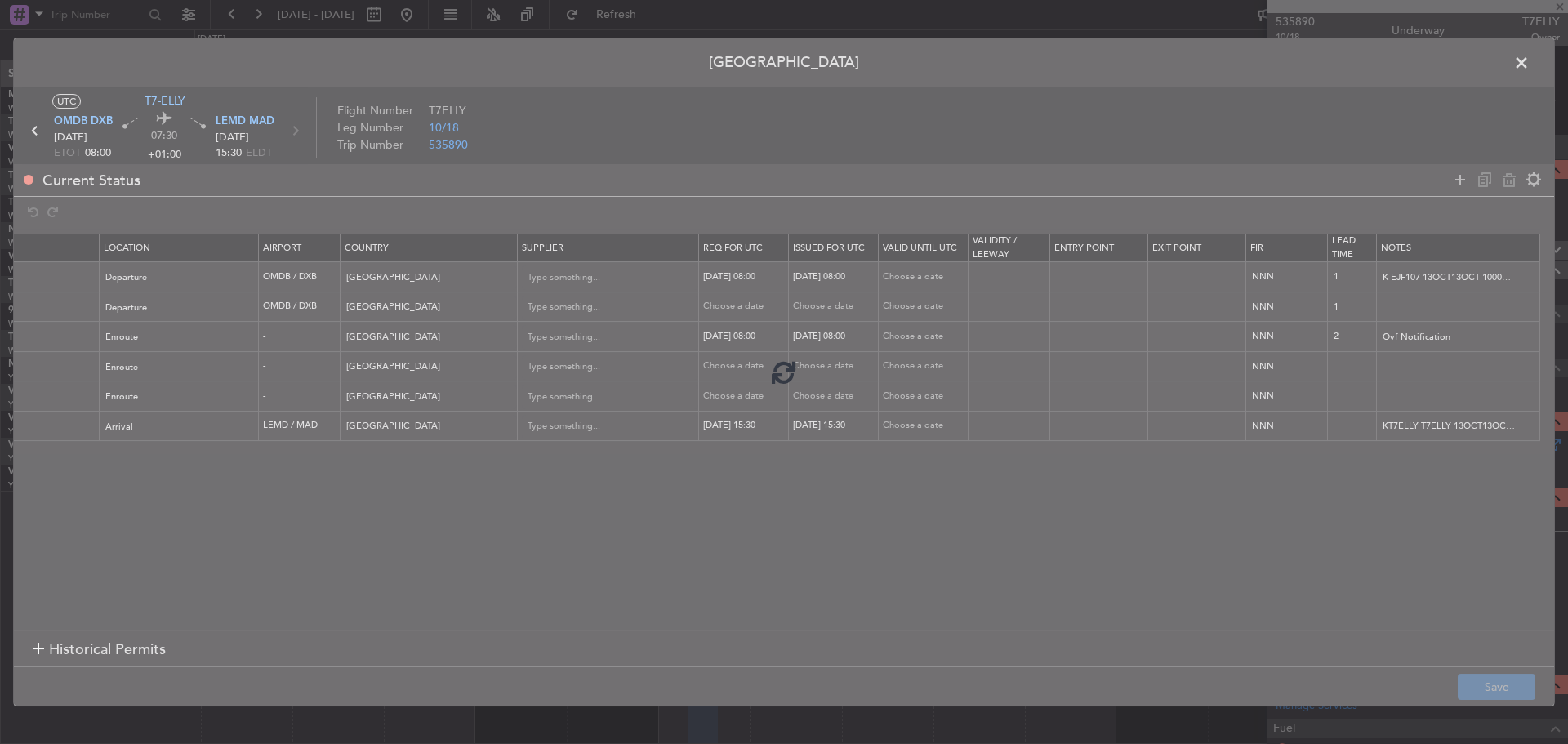
type input "+00:05"
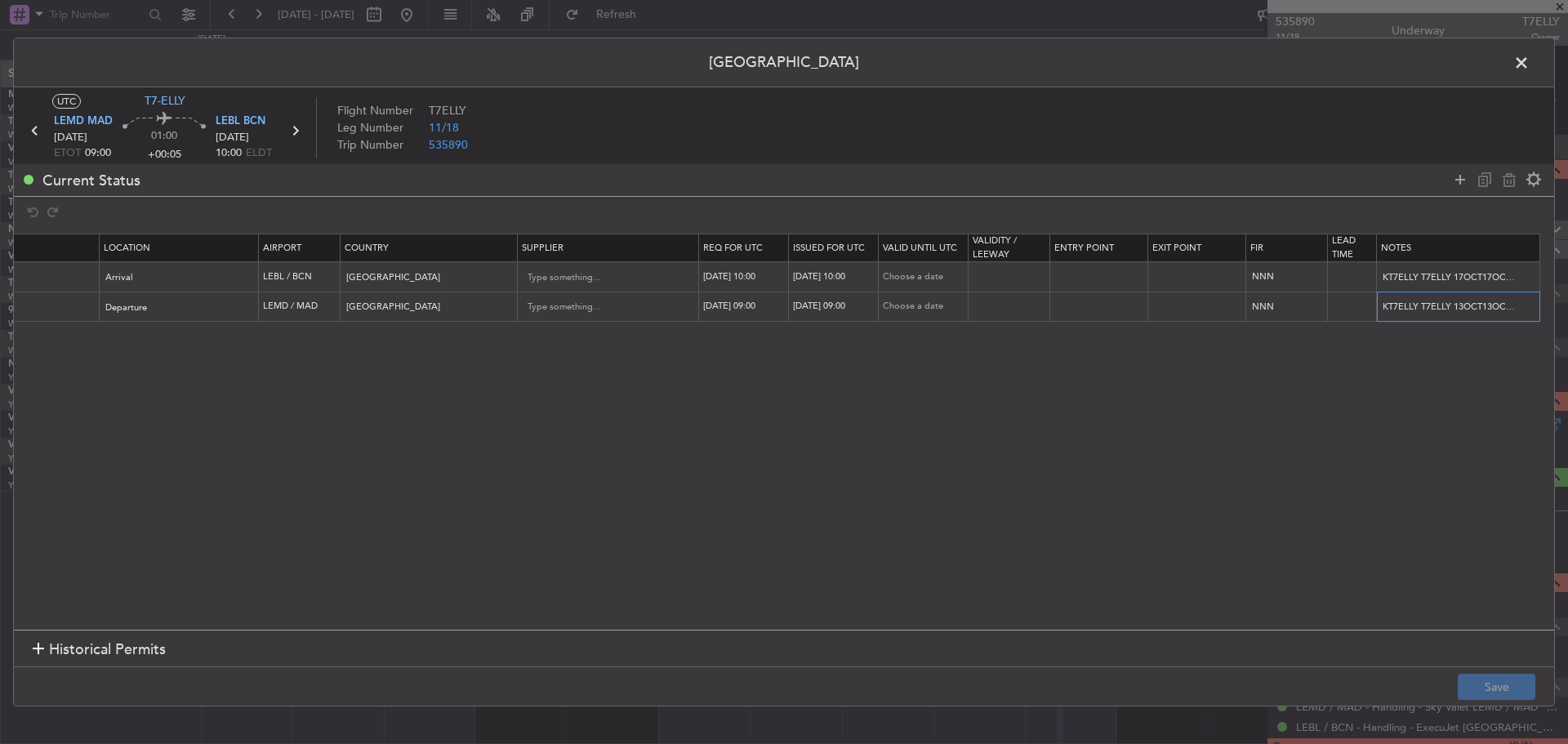
scroll to position [0, 206]
drag, startPoint x: 1424, startPoint y: 315, endPoint x: 1586, endPoint y: 290, distance: 163.9
click at [1567, 290] on html "[DATE] - [DATE] Refresh Quick Links All Aircraft Planned Maint [GEOGRAPHIC_DATA…" at bounding box center [784, 372] width 1568 height 744
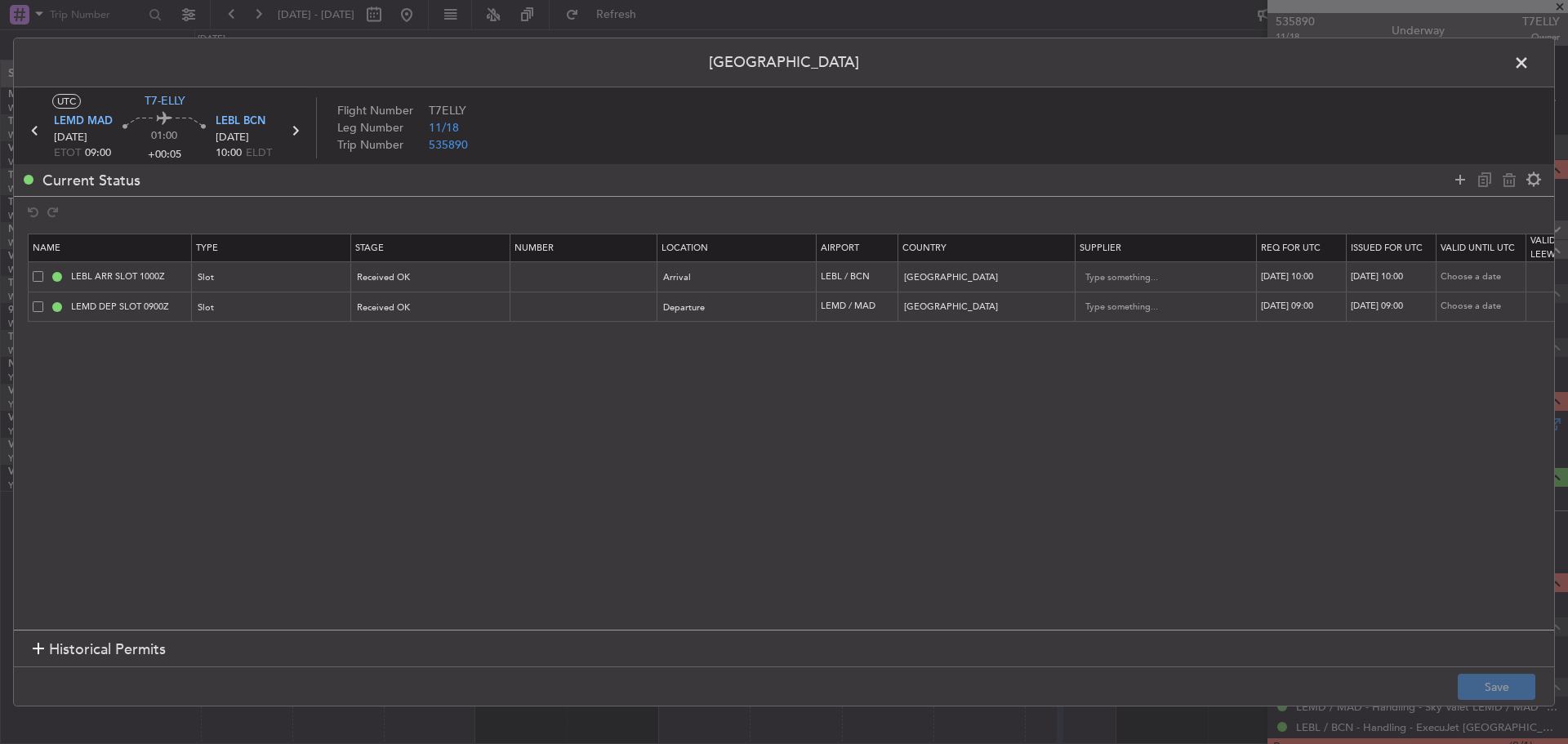
scroll to position [0, 0]
click at [1529, 69] on span at bounding box center [1529, 66] width 0 height 32
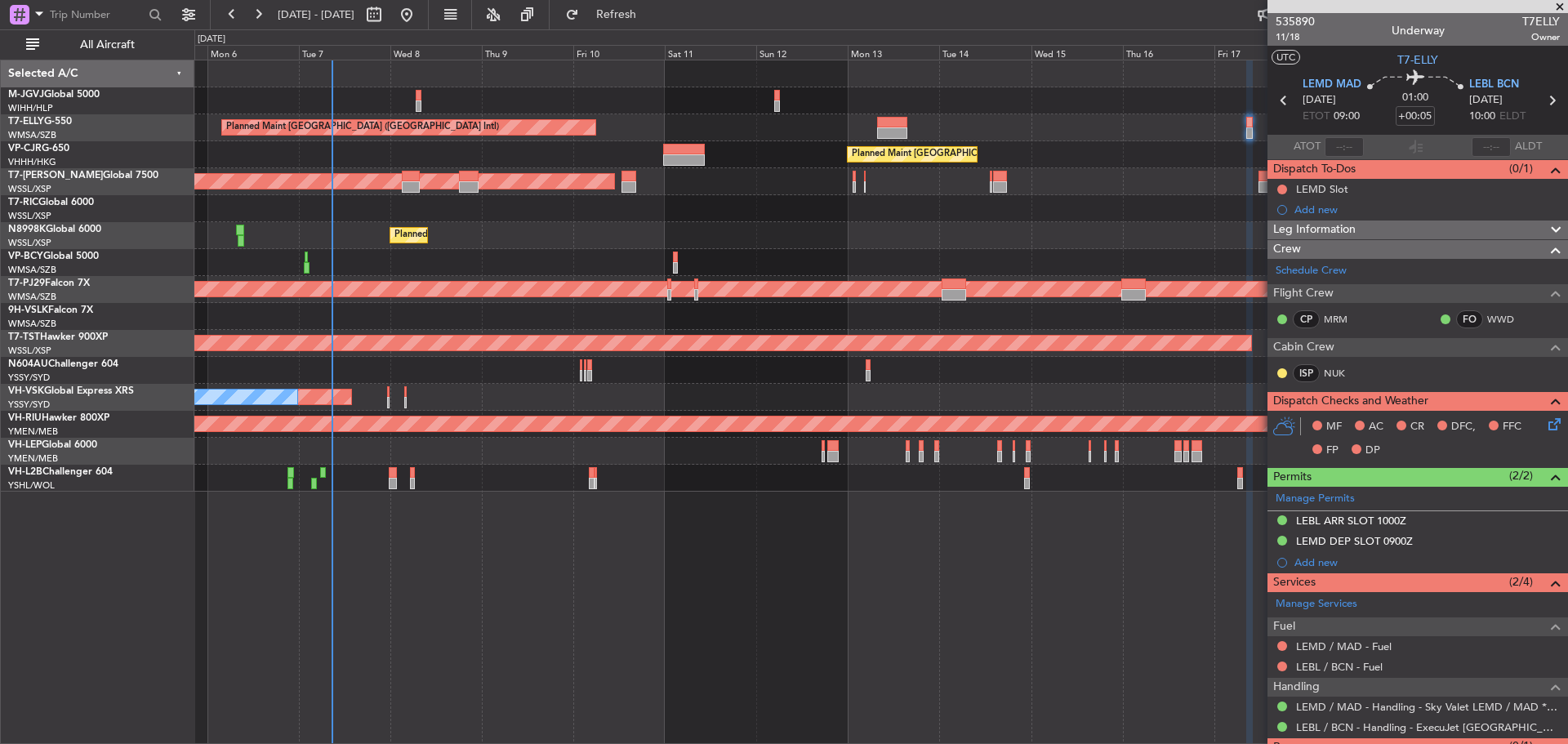
click at [451, 117] on div "Planned Maint [GEOGRAPHIC_DATA] ([GEOGRAPHIC_DATA] Intl)" at bounding box center [880, 127] width 1372 height 27
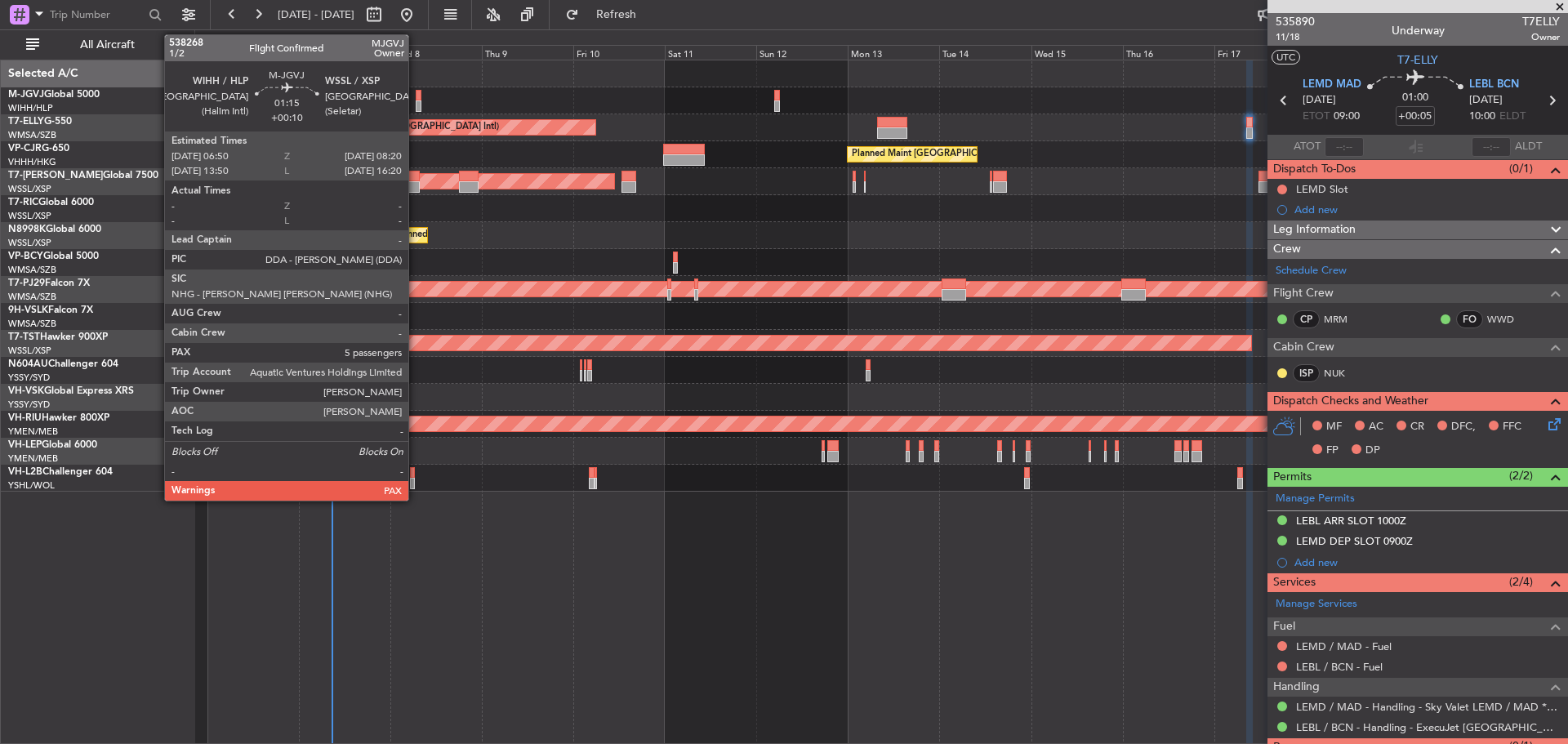
click at [416, 104] on div at bounding box center [418, 106] width 6 height 12
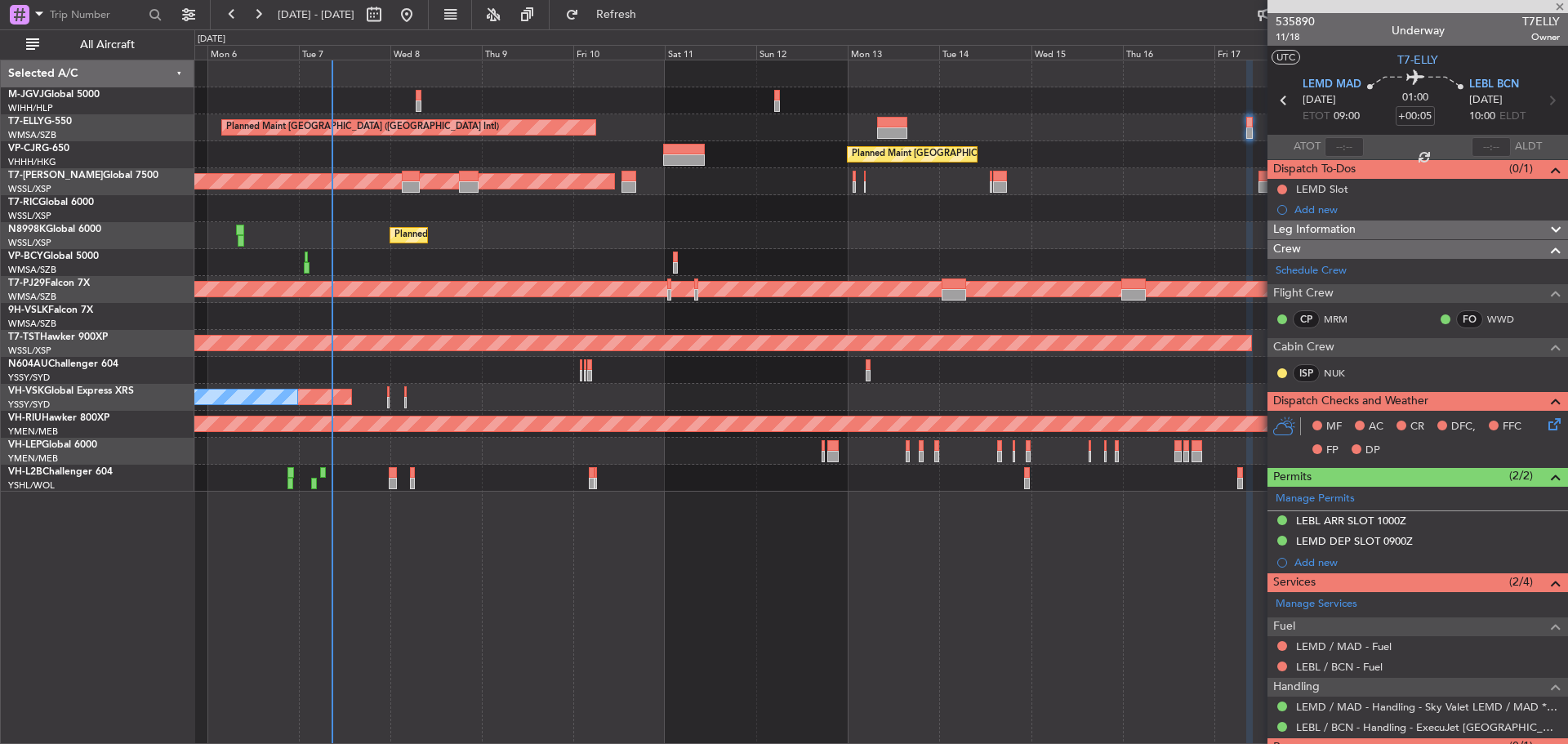
type input "+00:10"
type input "5"
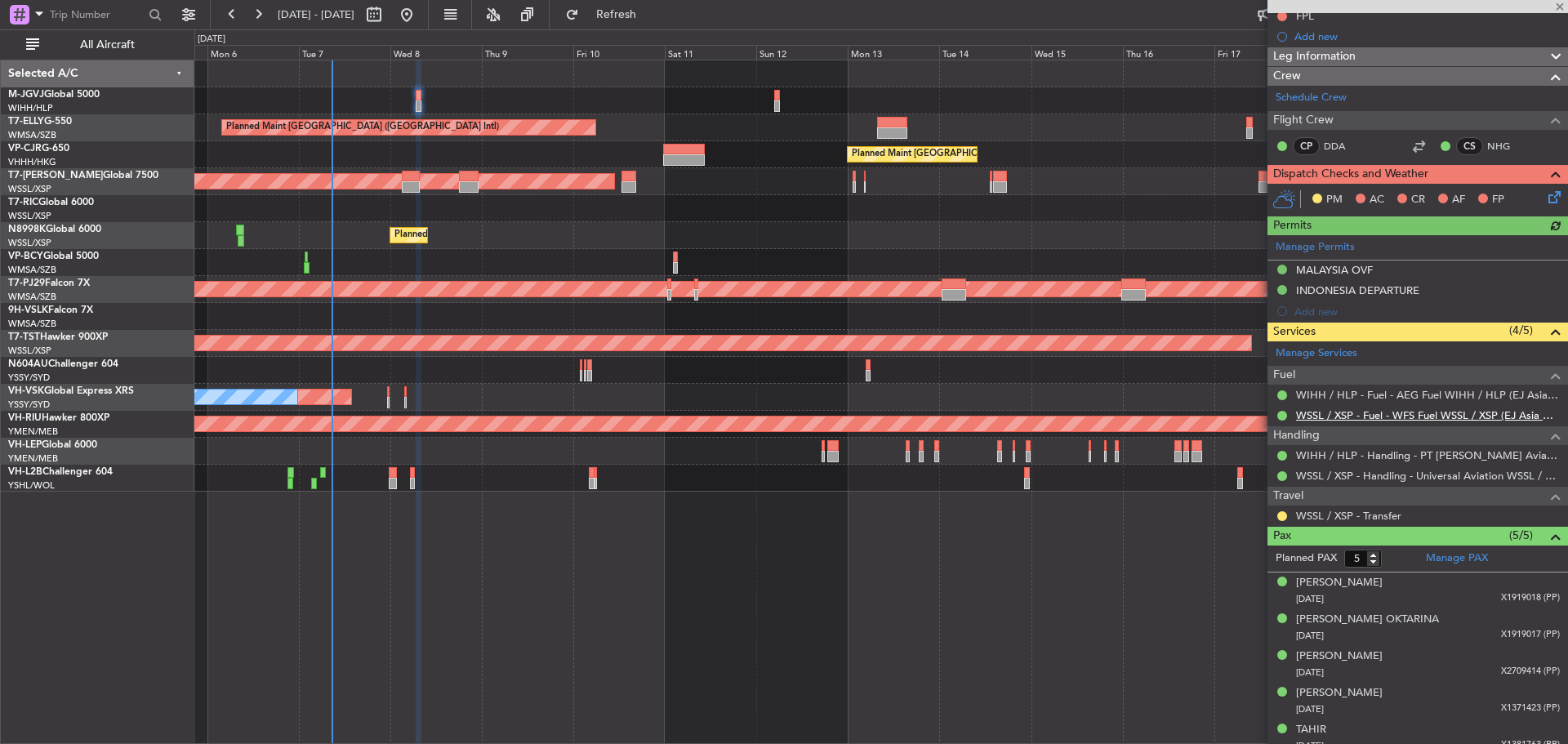
scroll to position [225, 0]
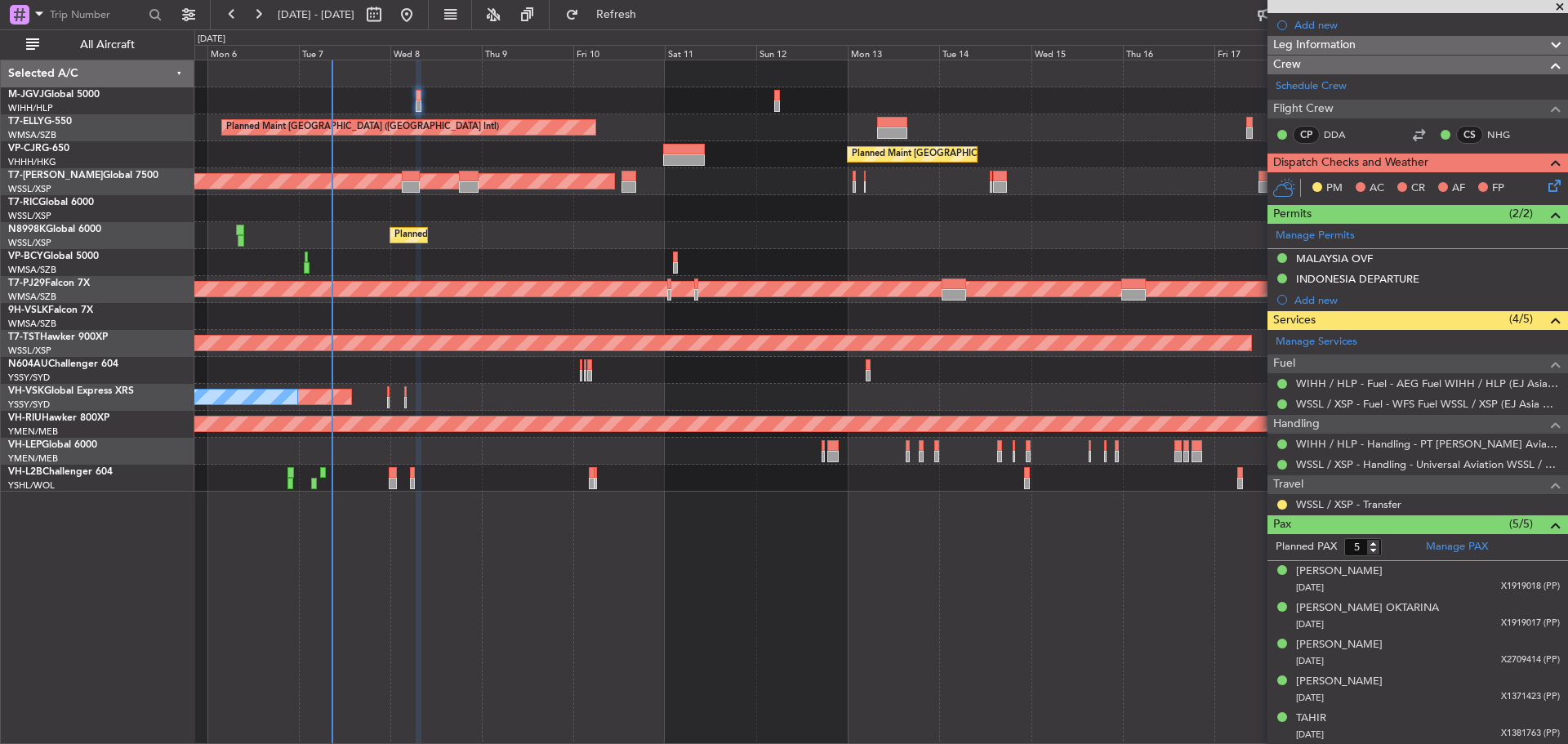
click at [739, 664] on div "Planned Maint [GEOGRAPHIC_DATA] ([GEOGRAPHIC_DATA] Intl) Planned Maint [GEOGRAP…" at bounding box center [881, 401] width 1373 height 684
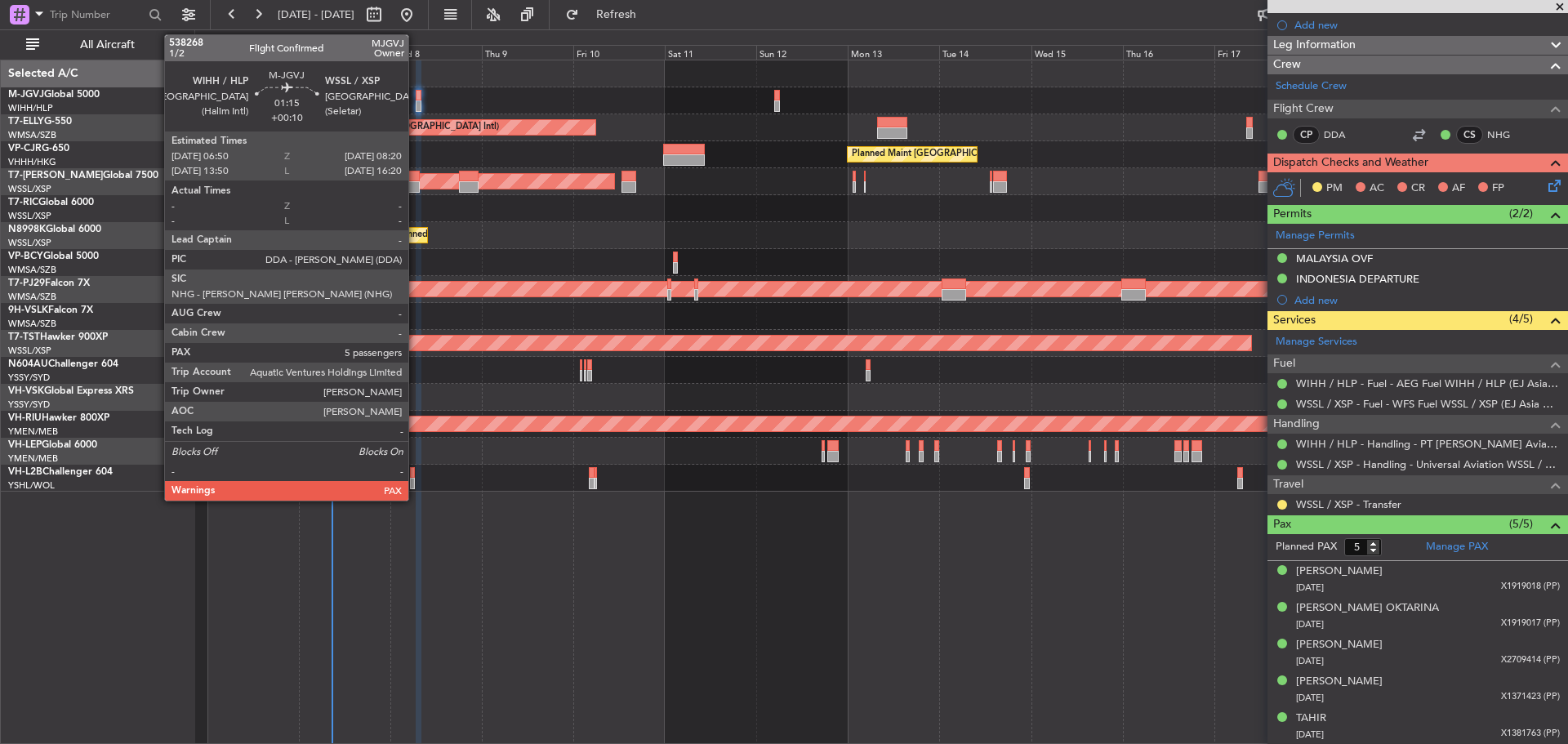
click at [416, 107] on div at bounding box center [418, 106] width 6 height 12
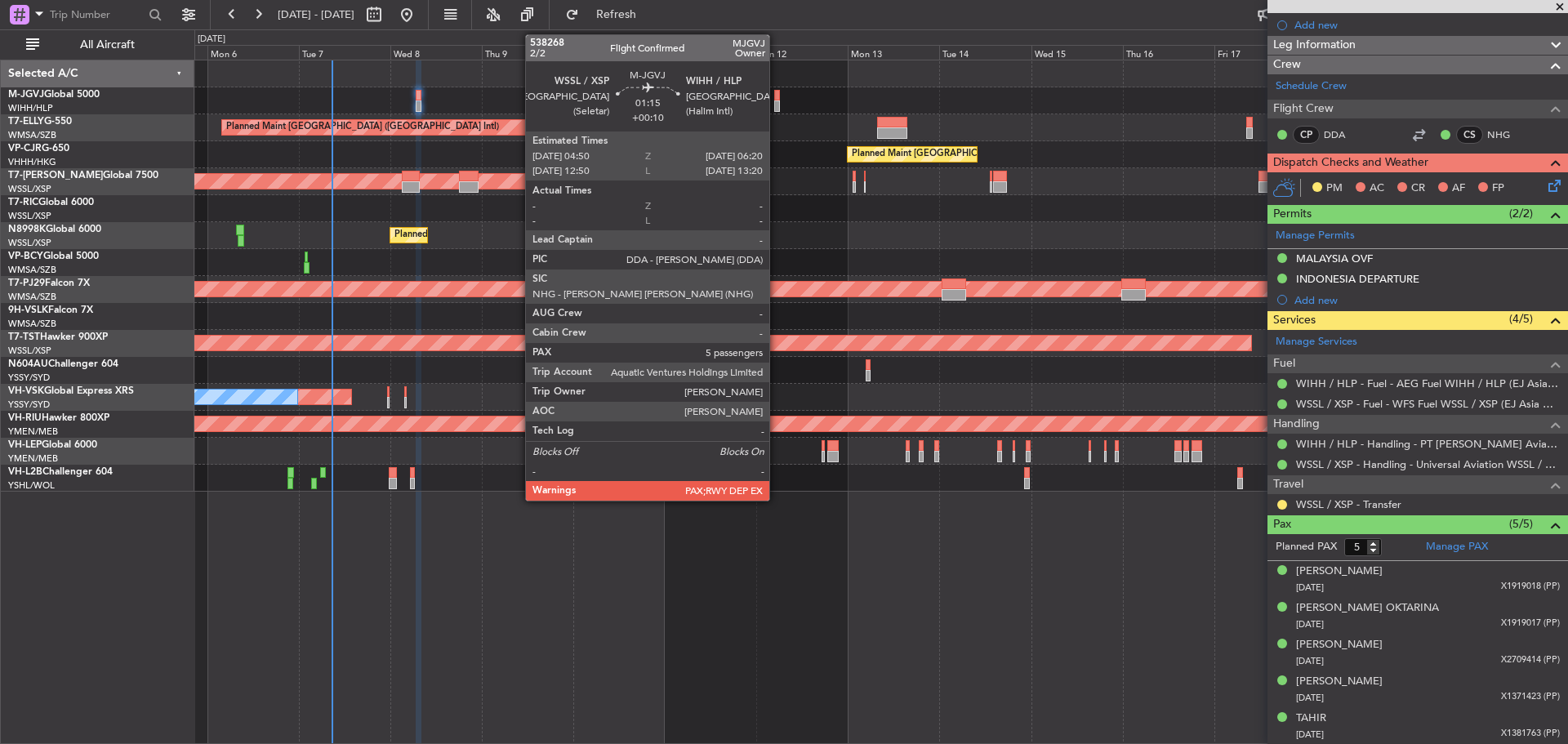
click at [776, 110] on div at bounding box center [776, 106] width 6 height 12
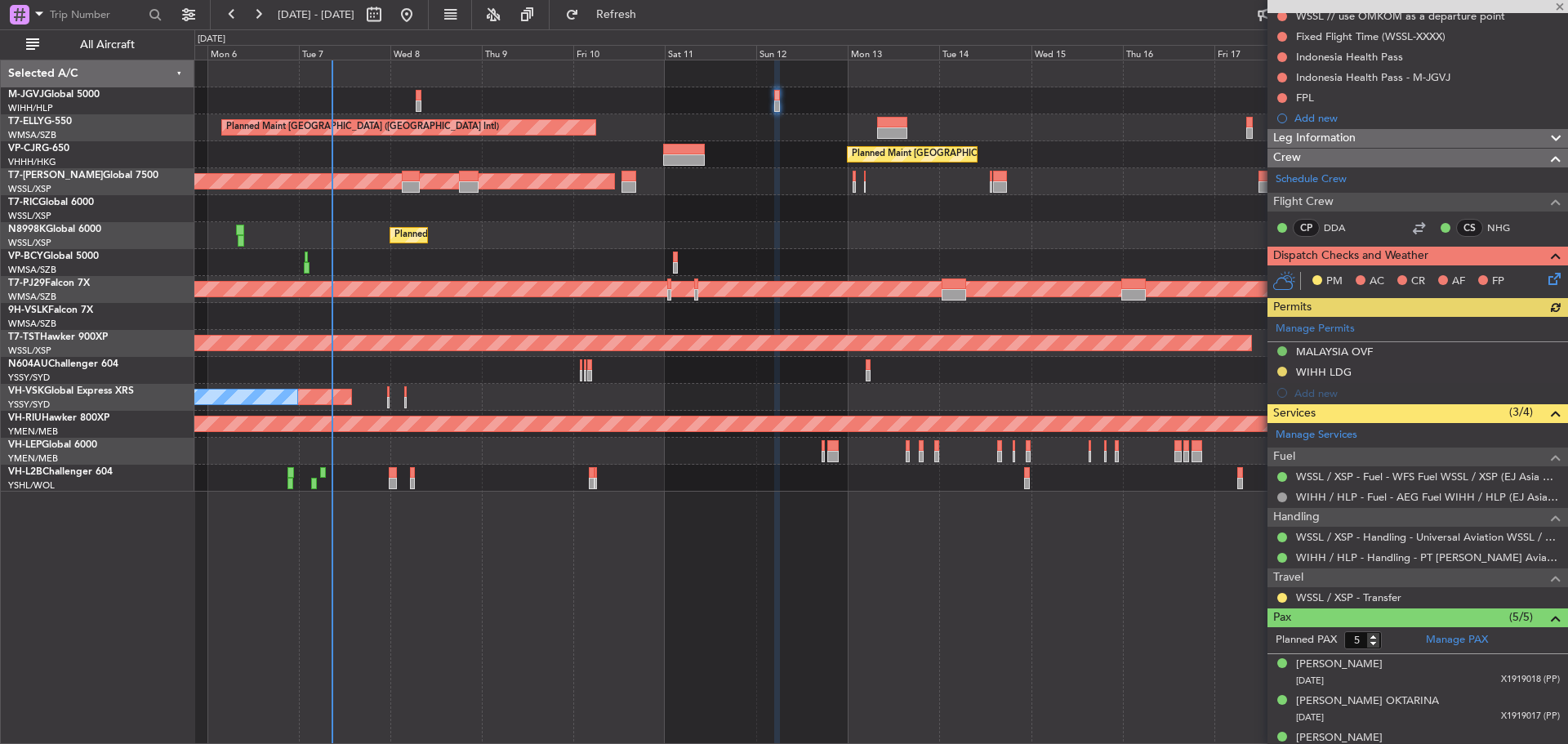
scroll to position [267, 0]
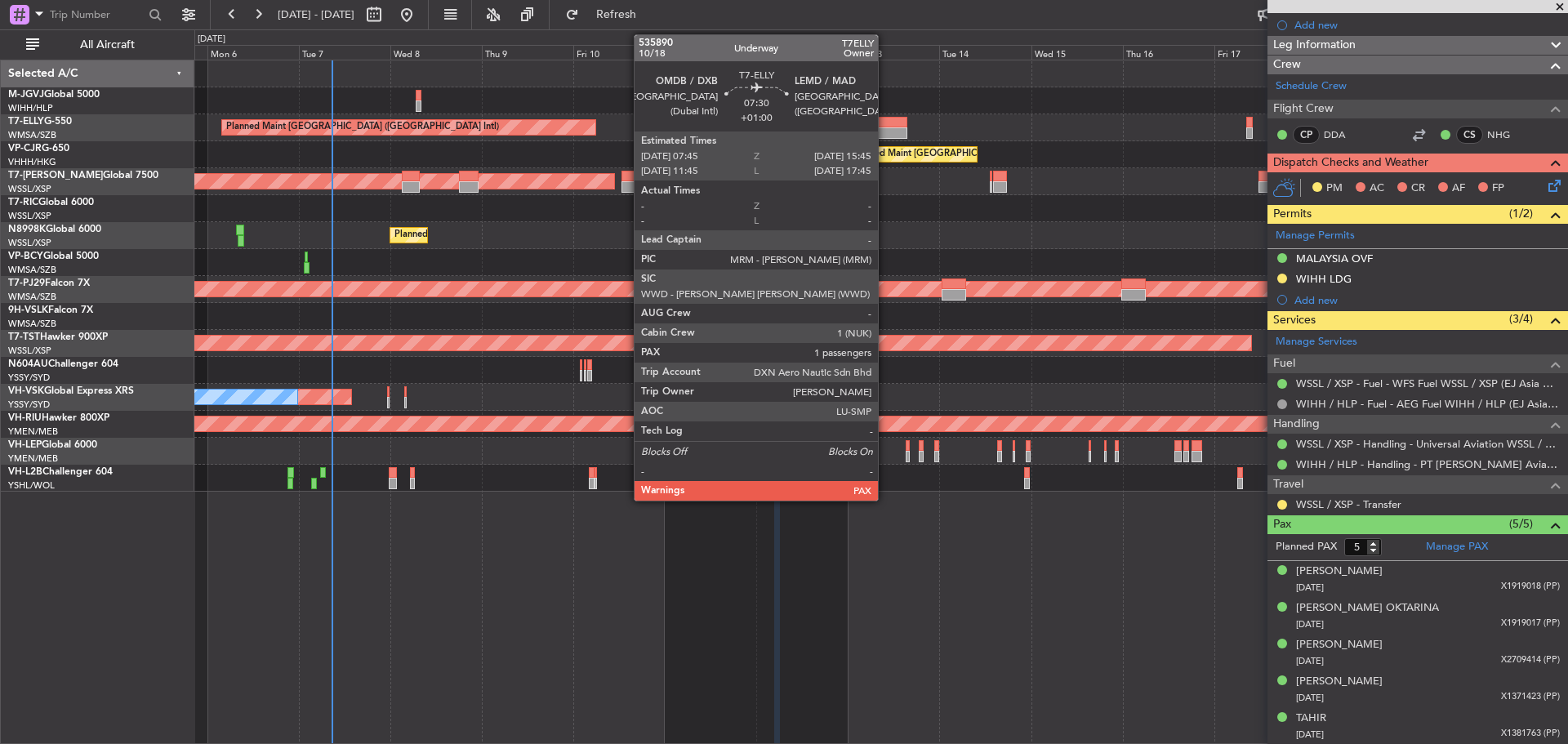
click at [885, 134] on div at bounding box center [892, 133] width 31 height 12
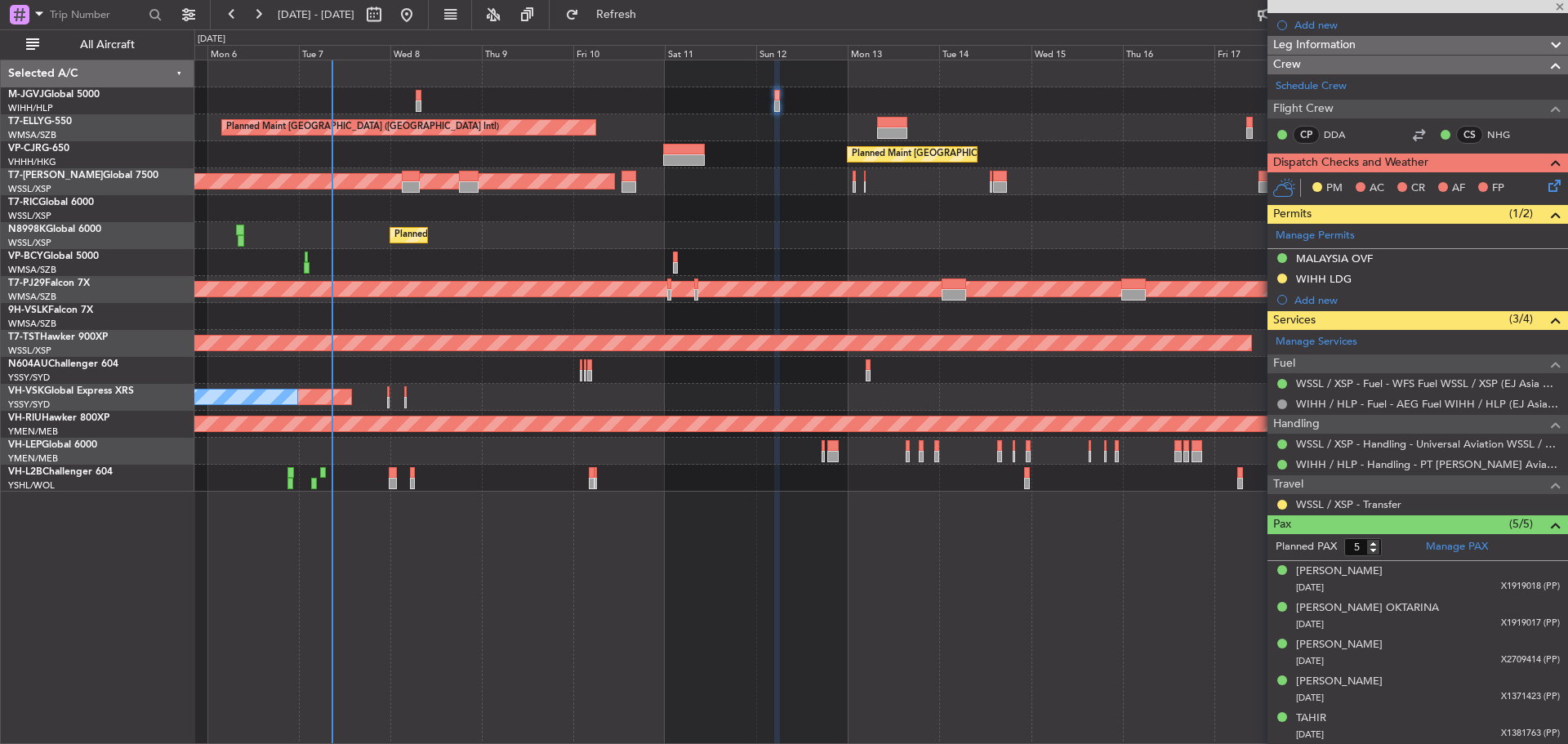
type input "+01:00"
type input "1"
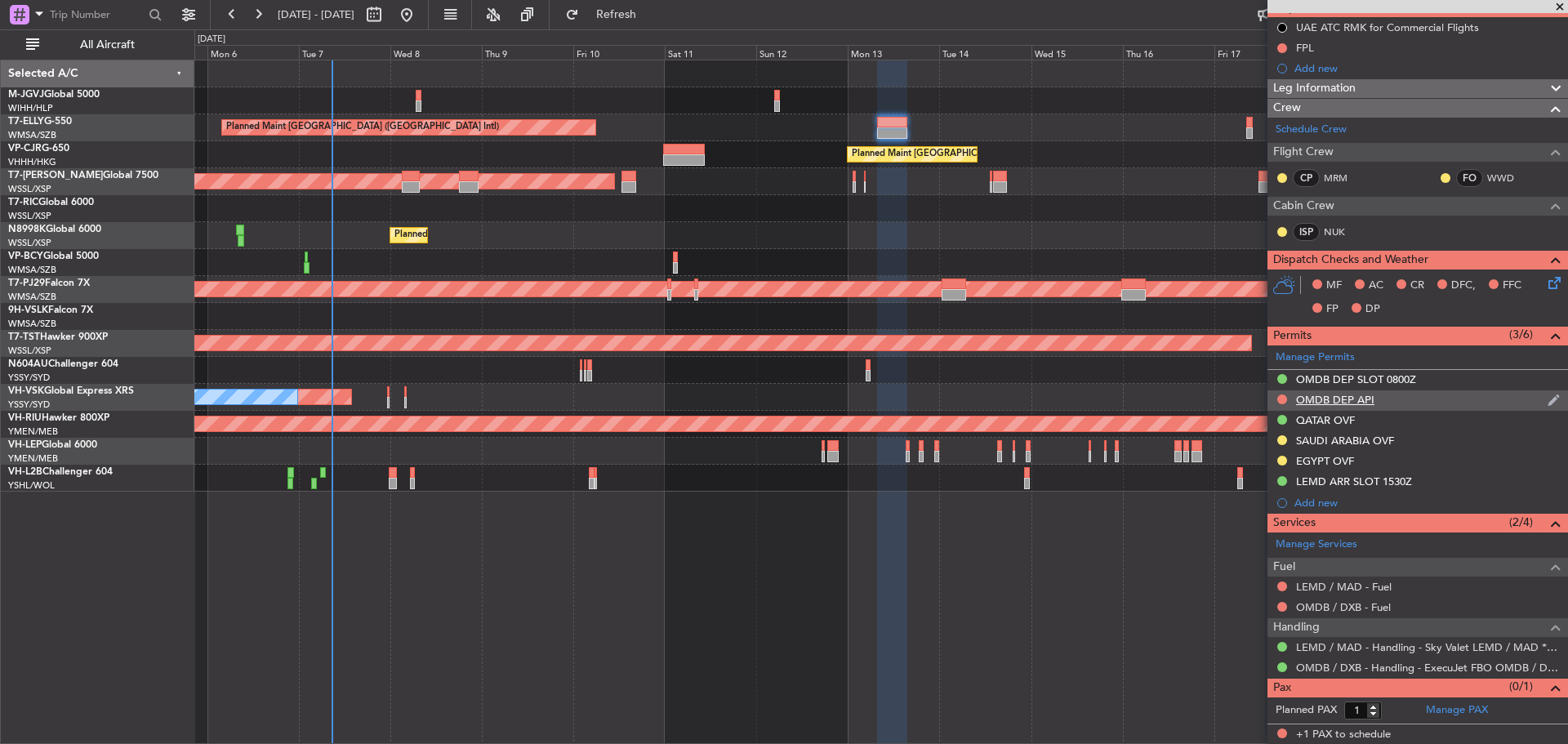
scroll to position [0, 0]
